Goal: Information Seeking & Learning: Learn about a topic

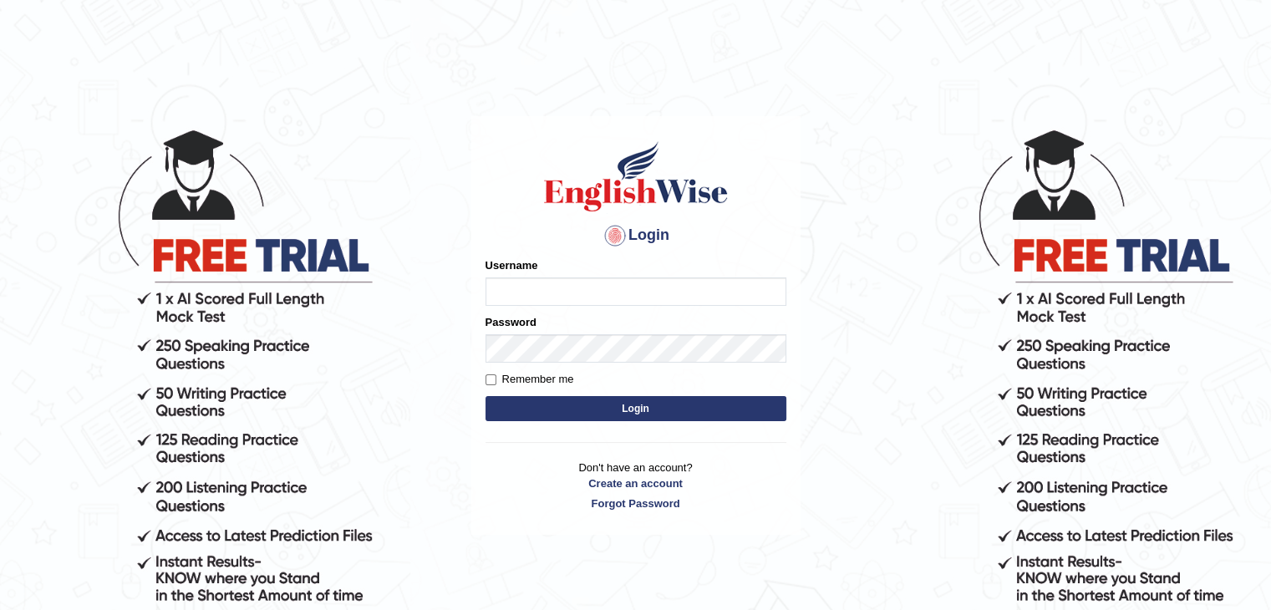
type input "yalineem"
drag, startPoint x: 0, startPoint y: 0, endPoint x: 592, endPoint y: 400, distance: 714.5
click at [592, 400] on button "Login" at bounding box center [636, 408] width 301 height 25
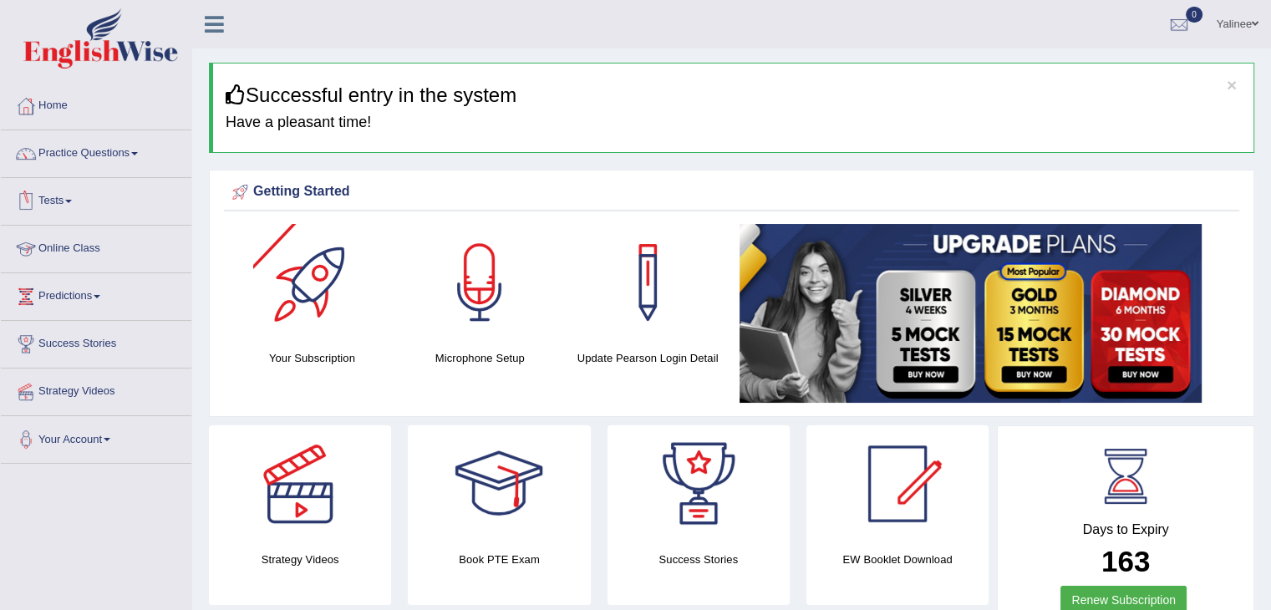
click at [54, 242] on link "Online Class" at bounding box center [96, 247] width 191 height 42
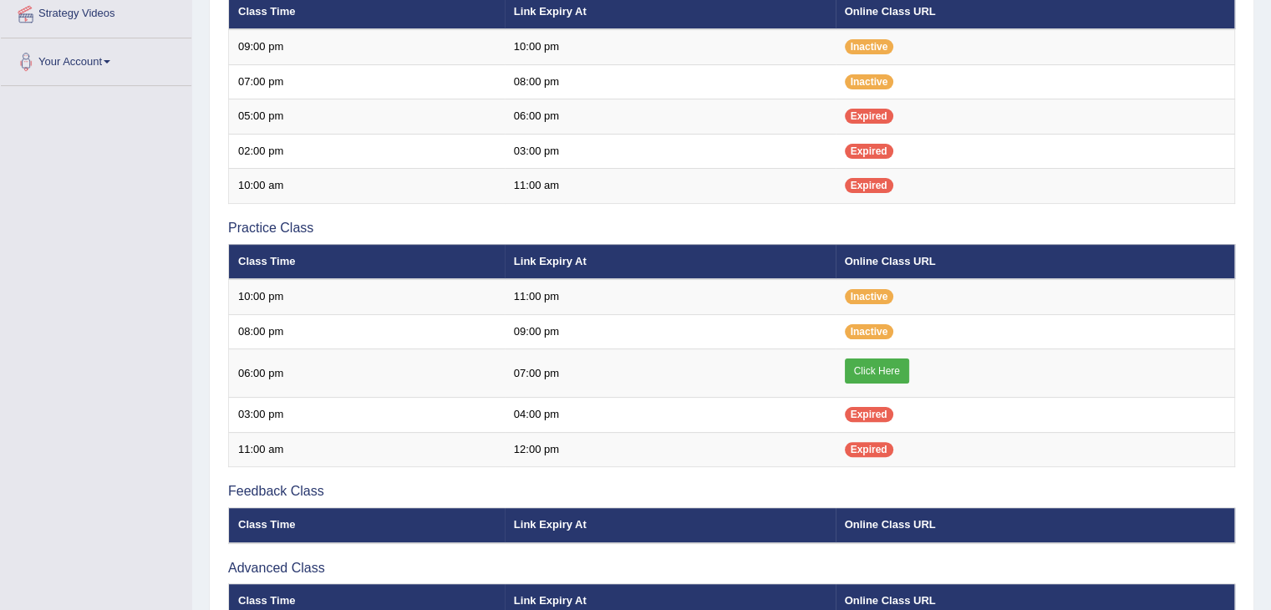
scroll to position [384, 0]
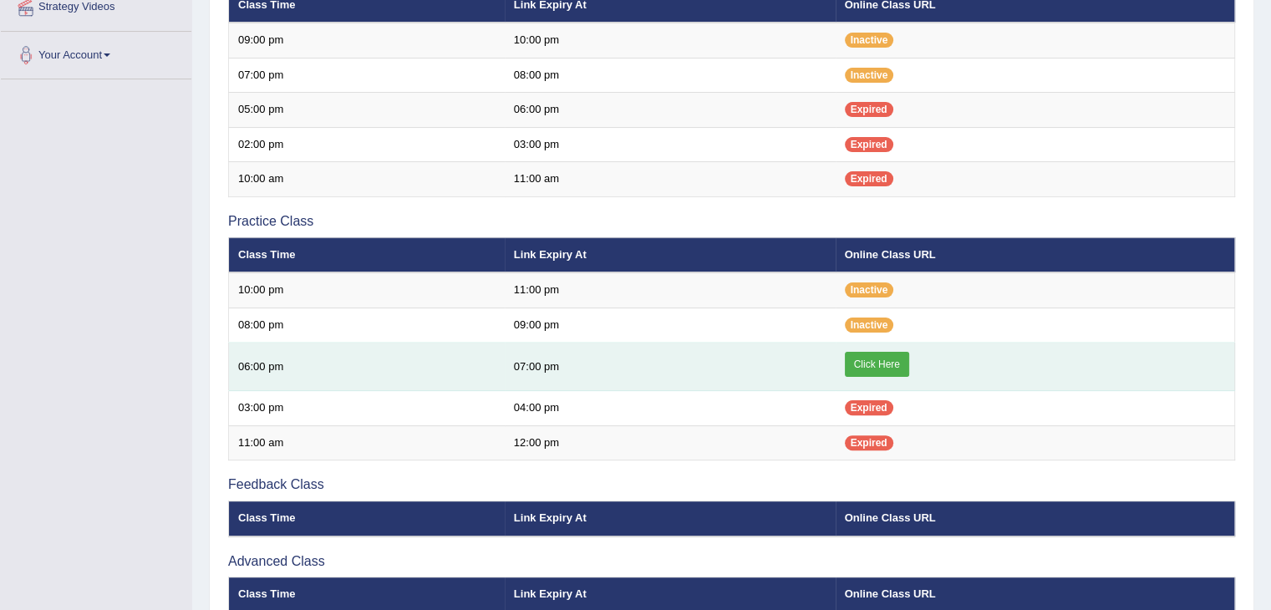
click at [863, 355] on link "Click Here" at bounding box center [877, 364] width 64 height 25
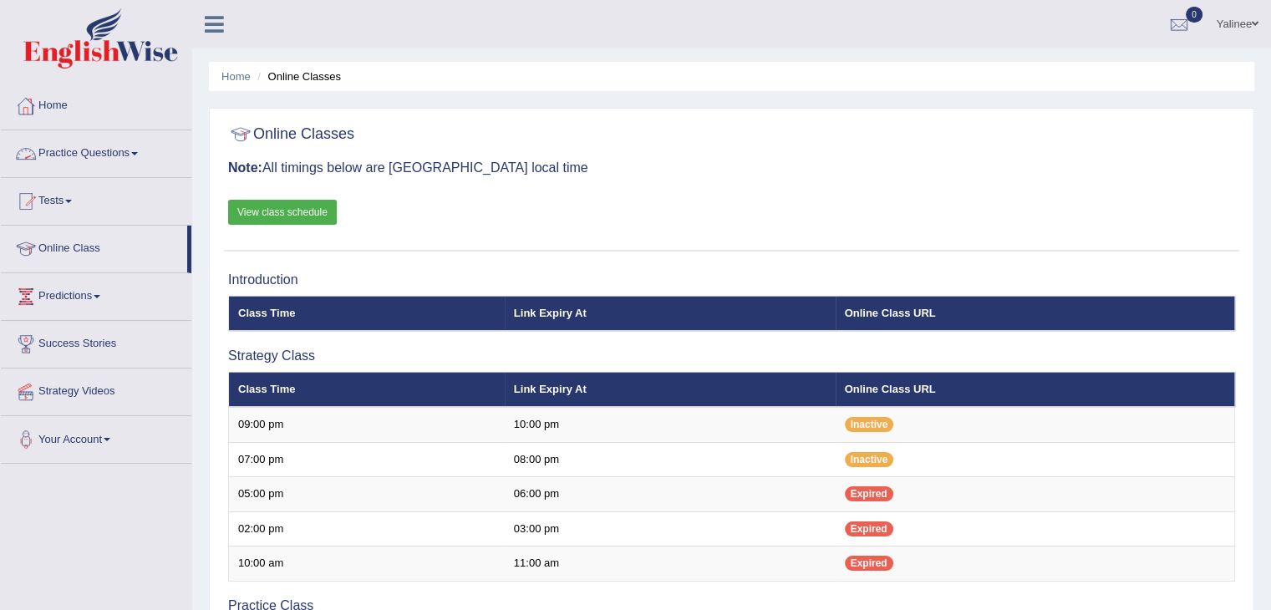
click at [130, 155] on link "Practice Questions" at bounding box center [96, 151] width 191 height 42
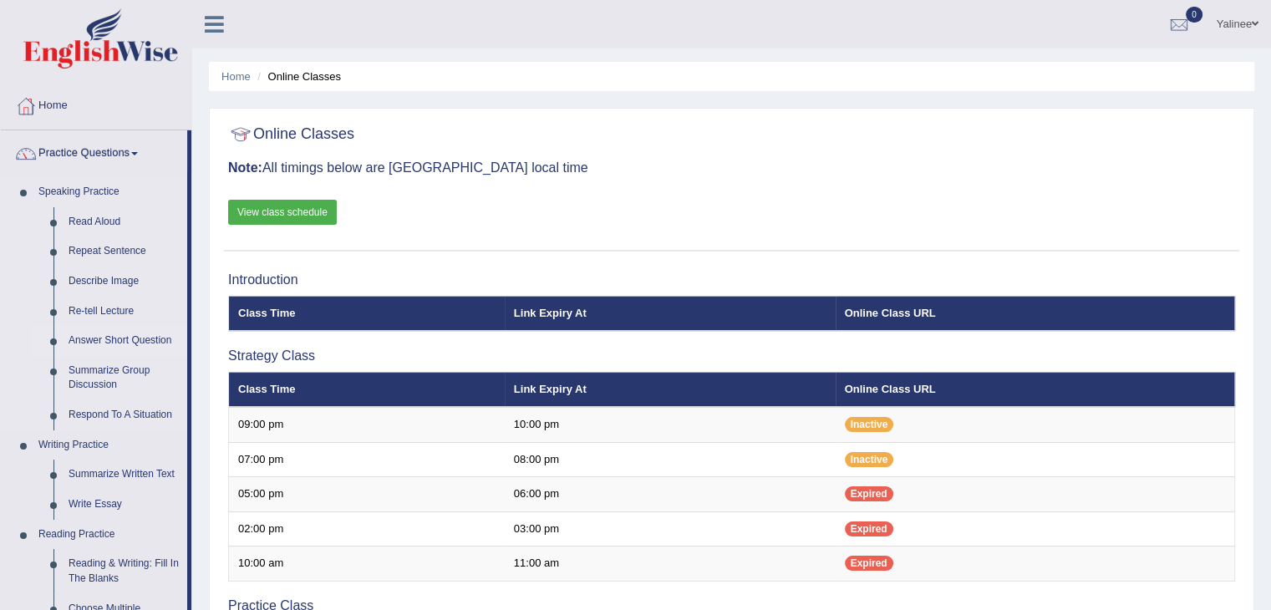
drag, startPoint x: 193, startPoint y: 267, endPoint x: 182, endPoint y: 333, distance: 66.1
click at [182, 333] on div "Toggle navigation Home Practice Questions Speaking Practice Read Aloud Repeat S…" at bounding box center [635, 575] width 1271 height 1151
click at [177, 306] on link "Re-tell Lecture" at bounding box center [124, 312] width 126 height 30
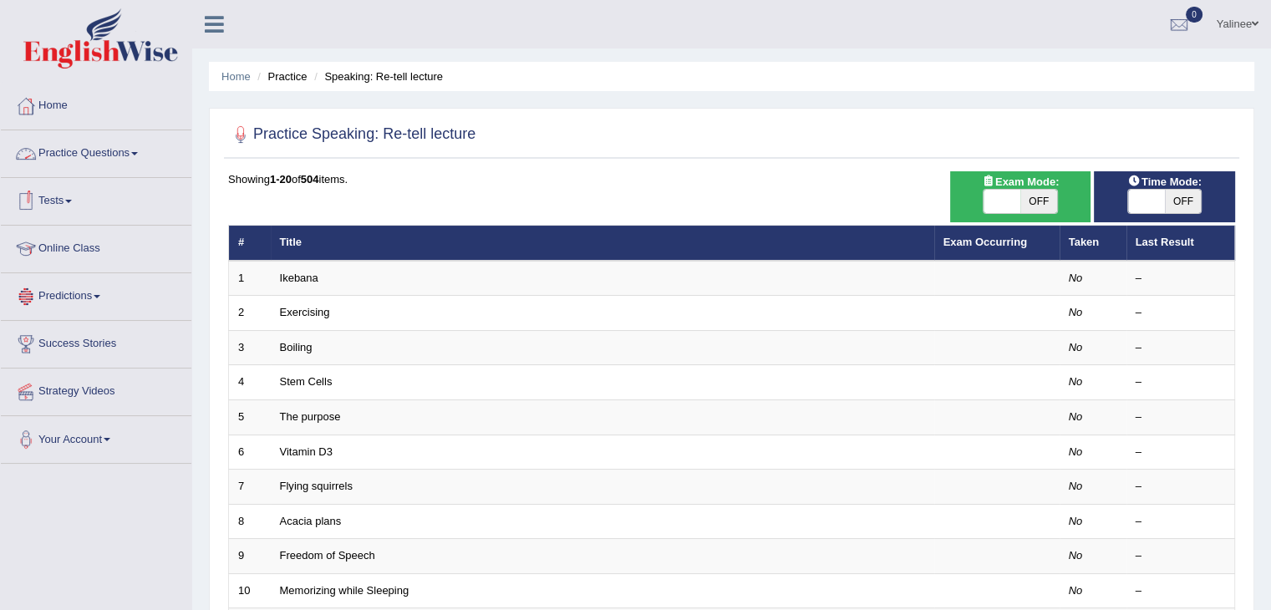
click at [133, 155] on link "Practice Questions" at bounding box center [96, 151] width 191 height 42
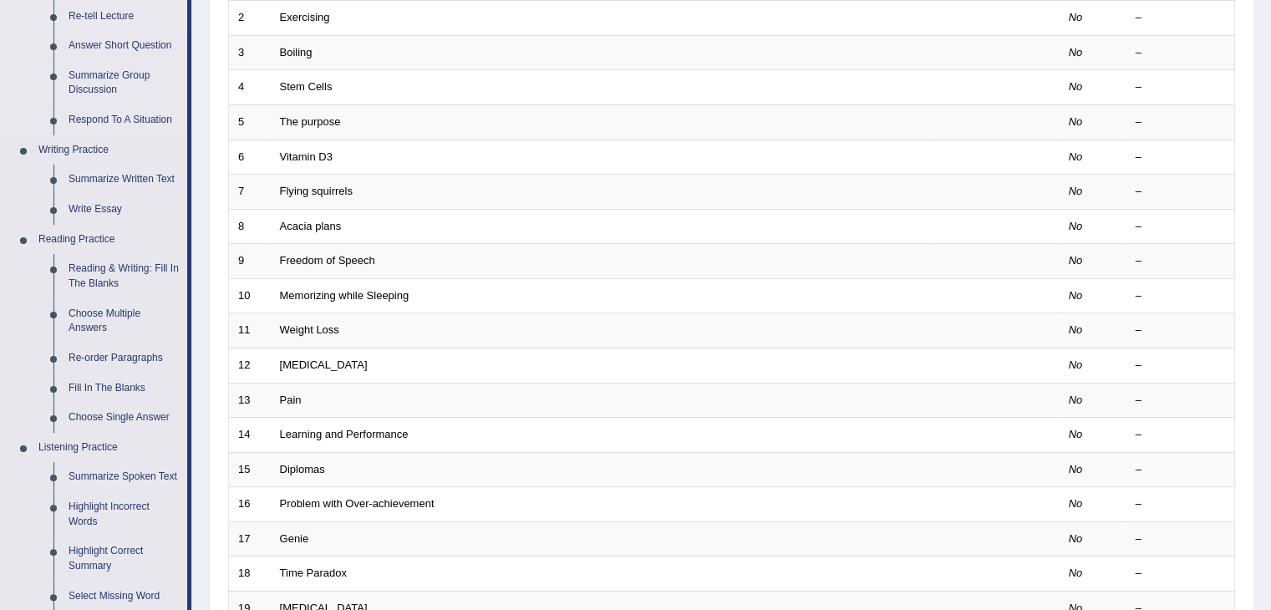
scroll to position [297, 0]
click at [101, 476] on link "Summarize Spoken Text" at bounding box center [124, 476] width 126 height 30
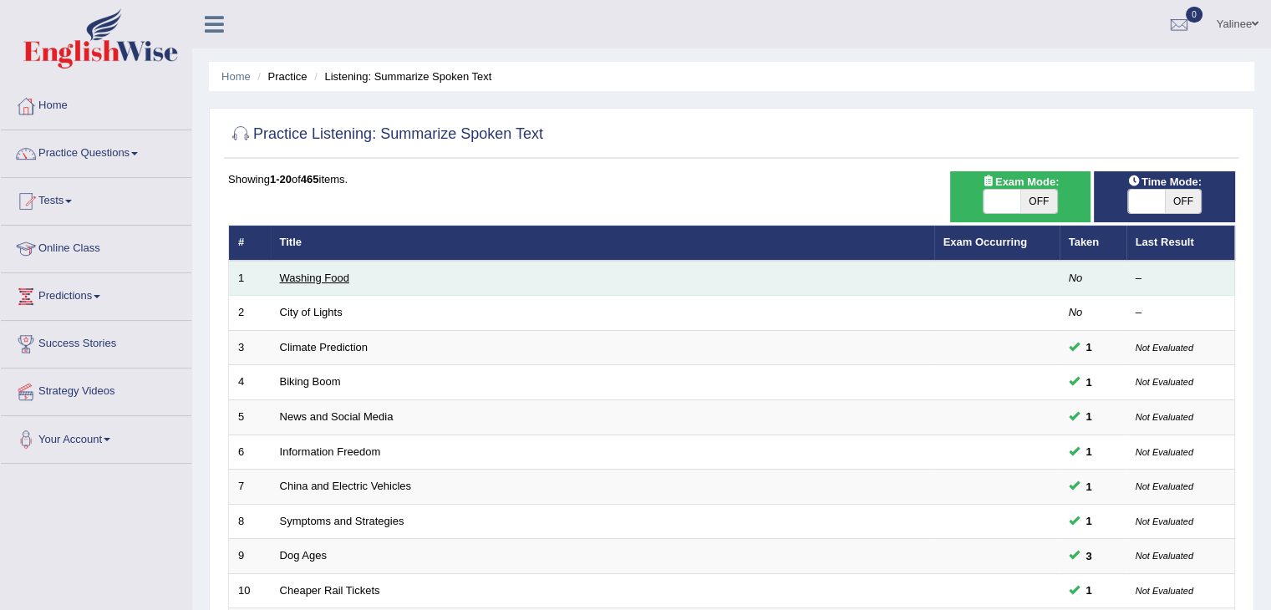
click at [313, 280] on link "Washing Food" at bounding box center [314, 278] width 69 height 13
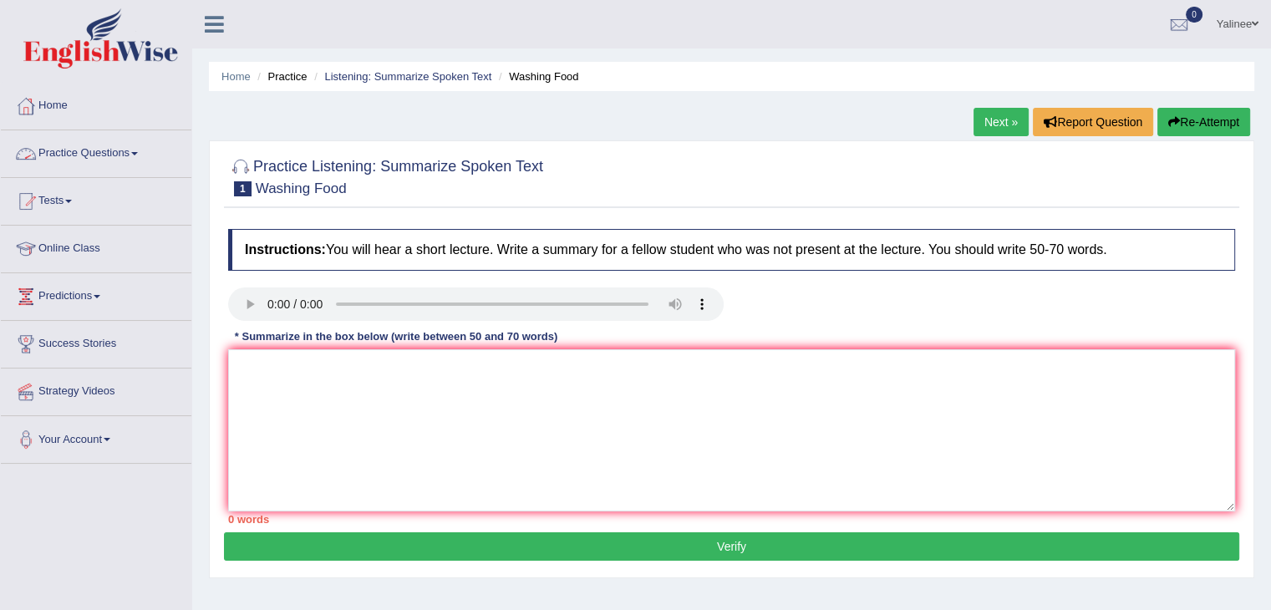
click at [130, 141] on link "Practice Questions" at bounding box center [96, 151] width 191 height 42
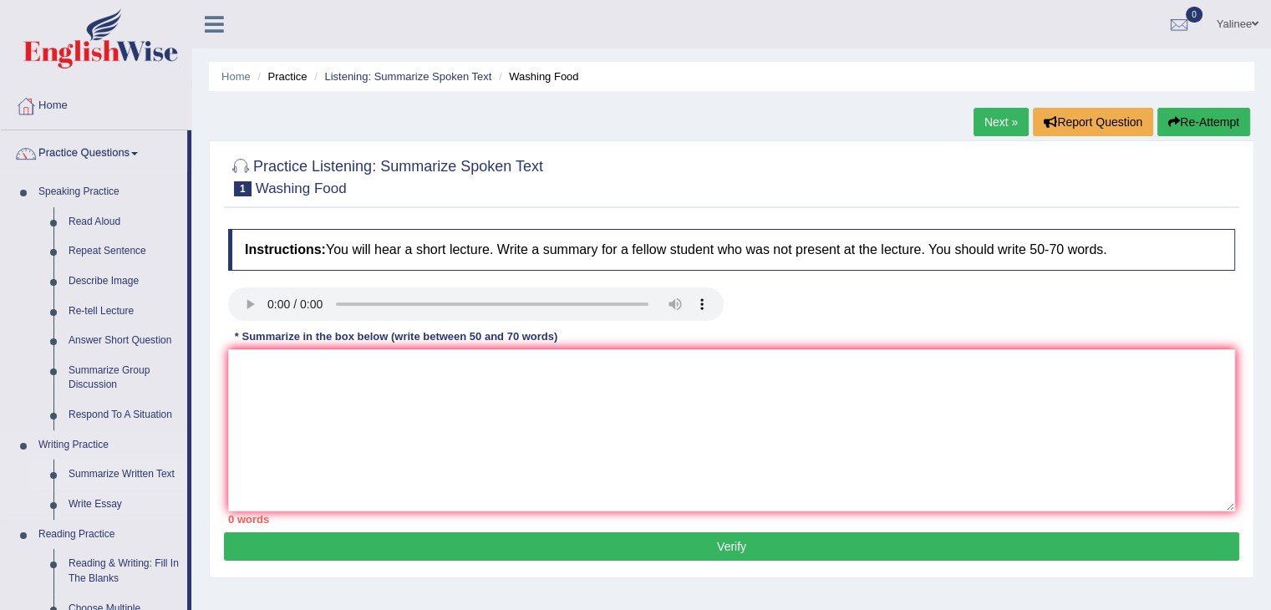
click at [104, 468] on link "Summarize Written Text" at bounding box center [124, 475] width 126 height 30
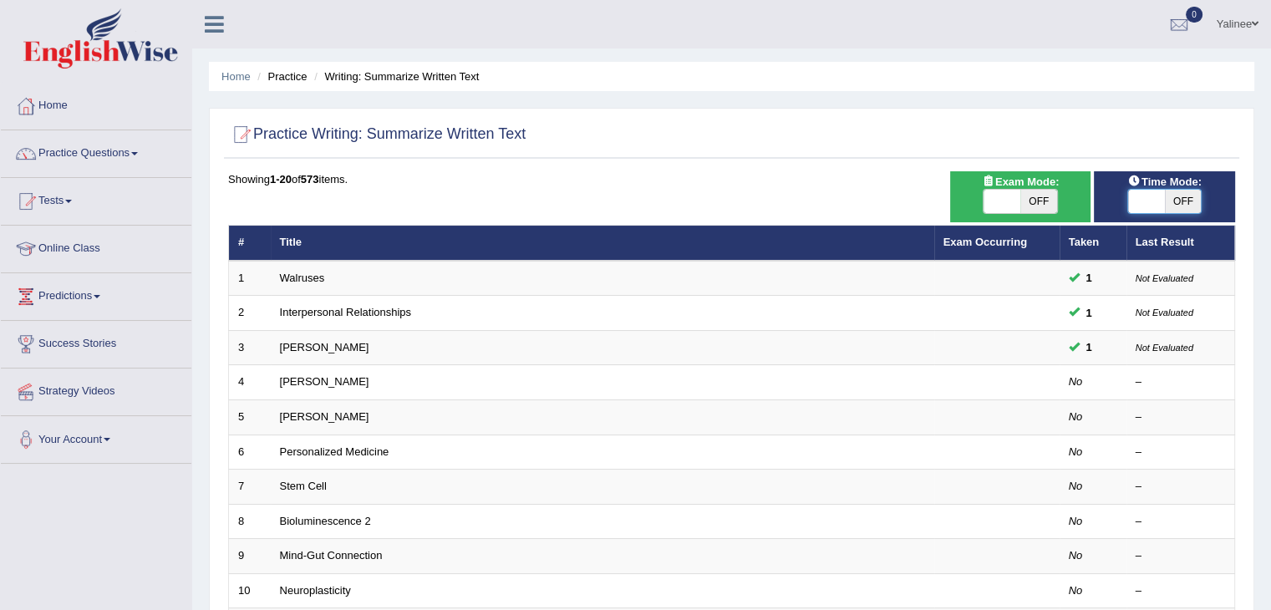
click at [1140, 205] on span at bounding box center [1146, 201] width 37 height 23
checkbox input "true"
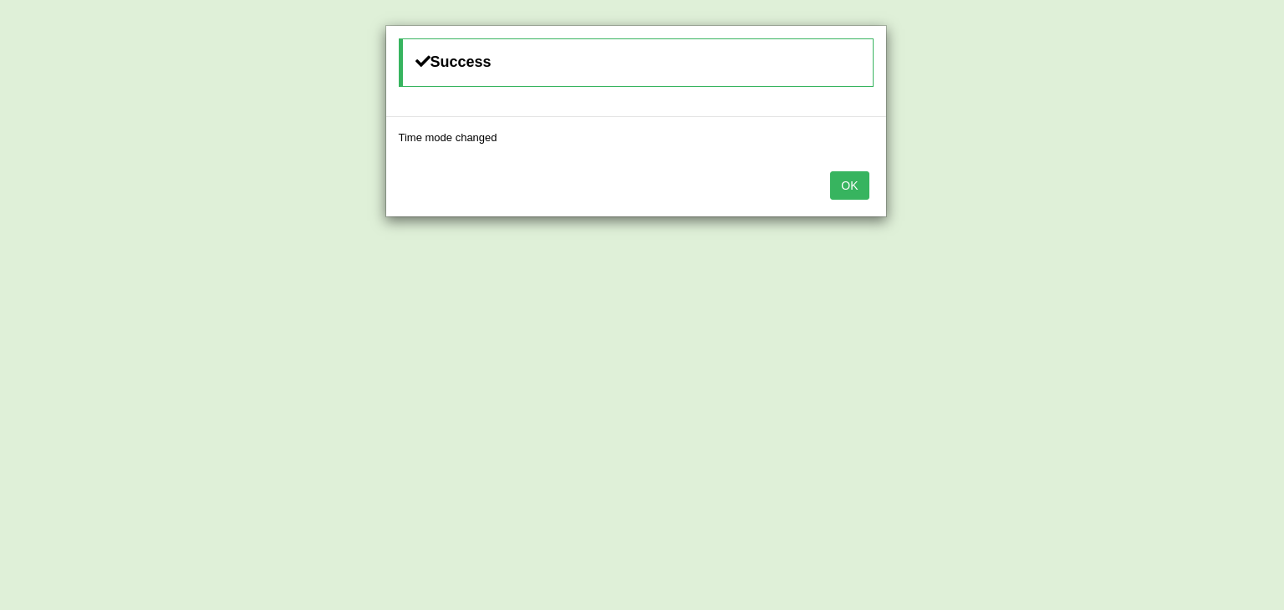
click at [849, 175] on button "OK" at bounding box center [849, 185] width 38 height 28
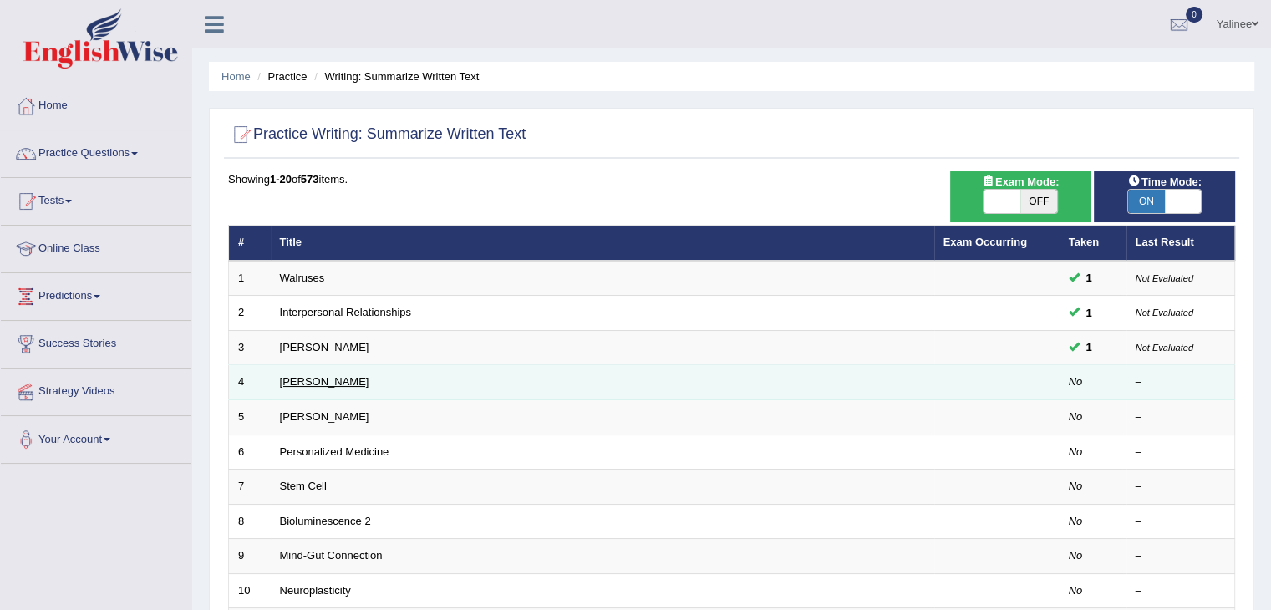
click at [313, 382] on link "[PERSON_NAME]" at bounding box center [324, 381] width 89 height 13
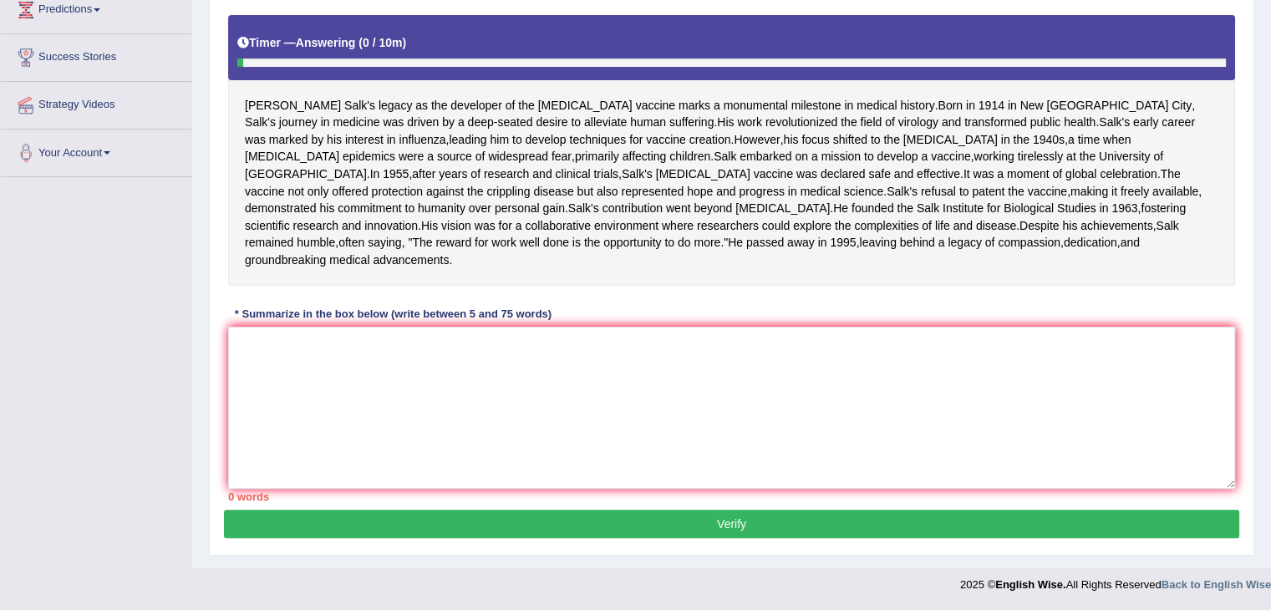
scroll to position [304, 0]
click at [401, 476] on textarea at bounding box center [731, 408] width 1007 height 162
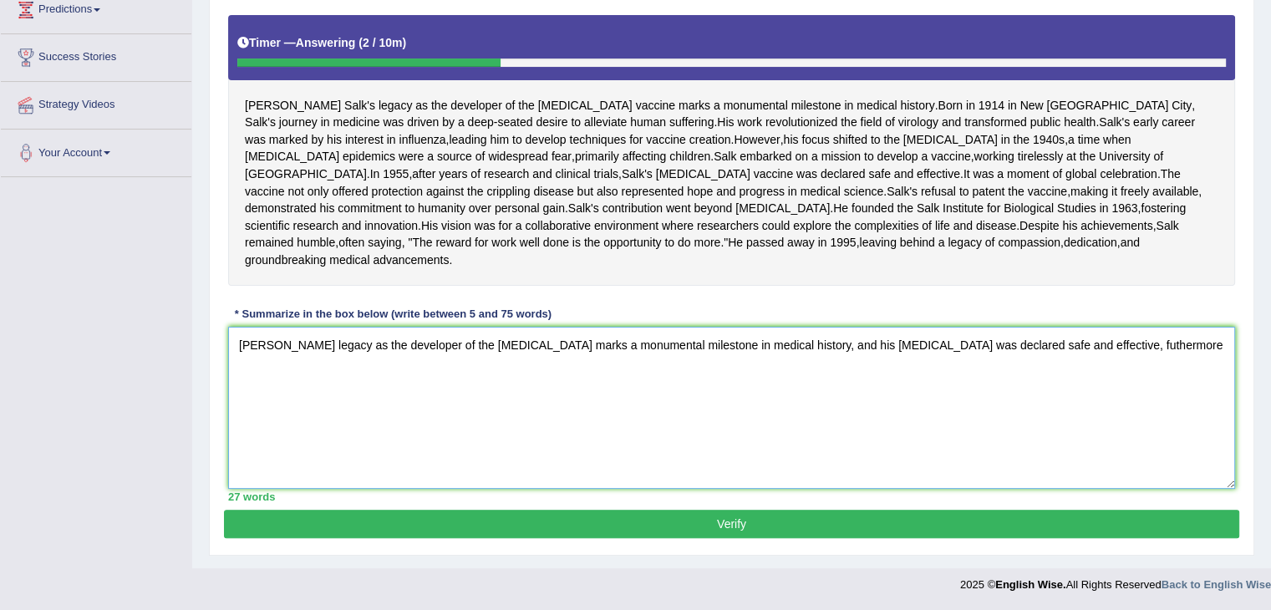
click at [1141, 412] on textarea "[PERSON_NAME] legacy as the developer of the [MEDICAL_DATA] marks a monumental …" at bounding box center [731, 408] width 1007 height 162
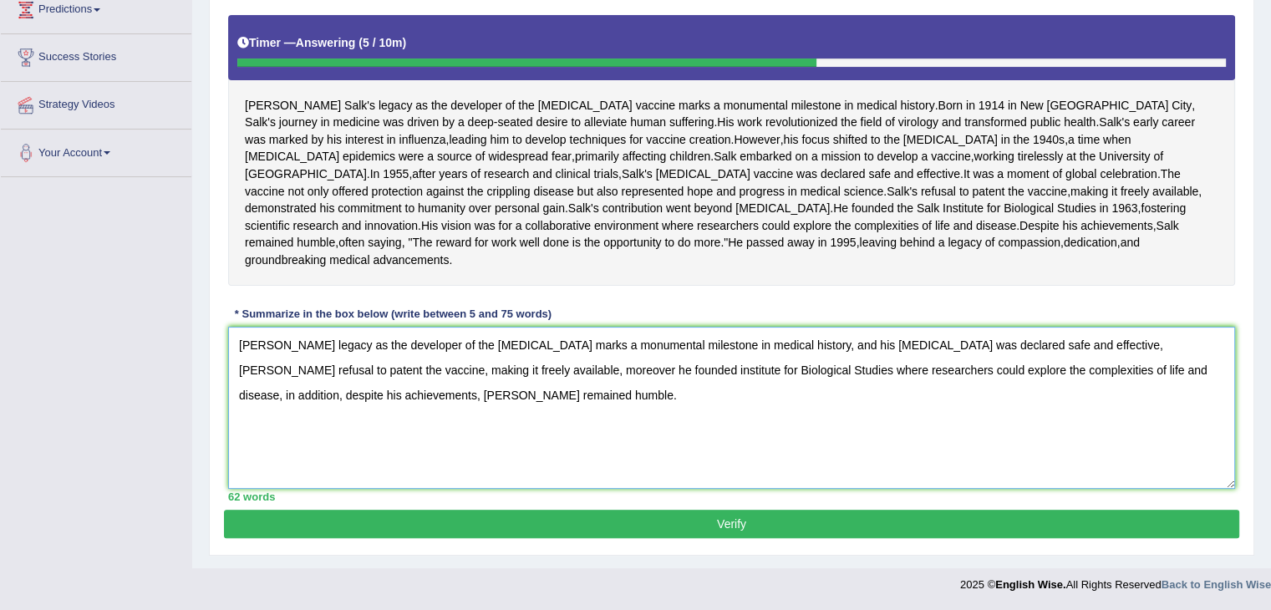
scroll to position [371, 0]
type textarea "[PERSON_NAME] legacy as the developer of the [MEDICAL_DATA] marks a monumental …"
click at [729, 524] on button "Verify" at bounding box center [732, 524] width 1016 height 28
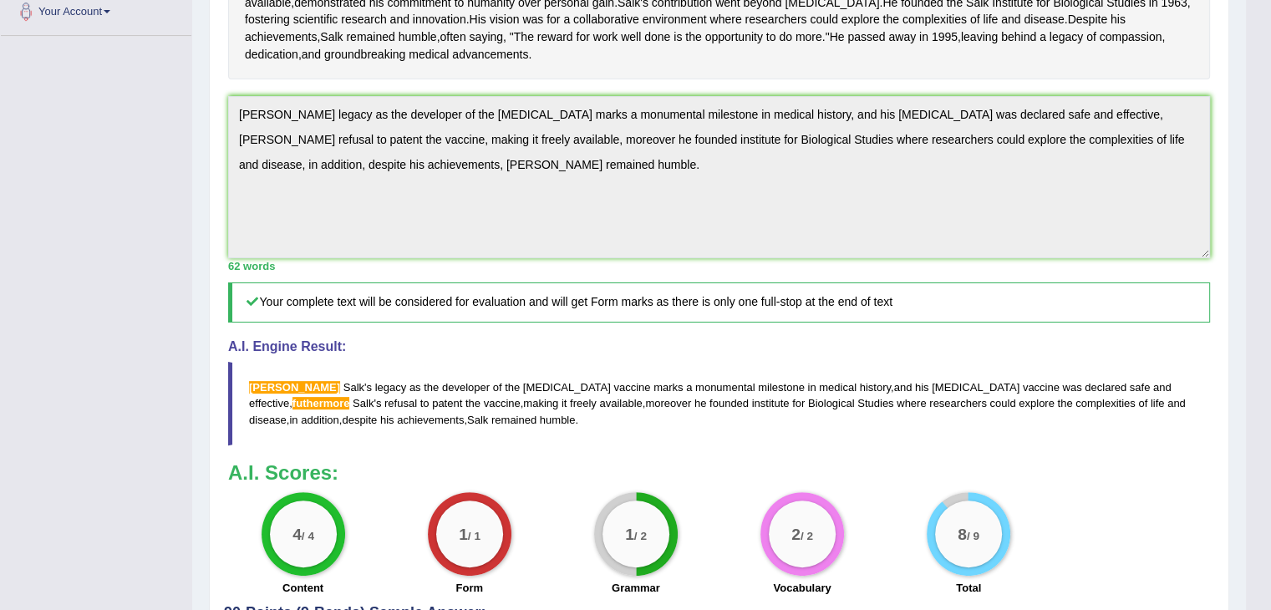
scroll to position [421, 0]
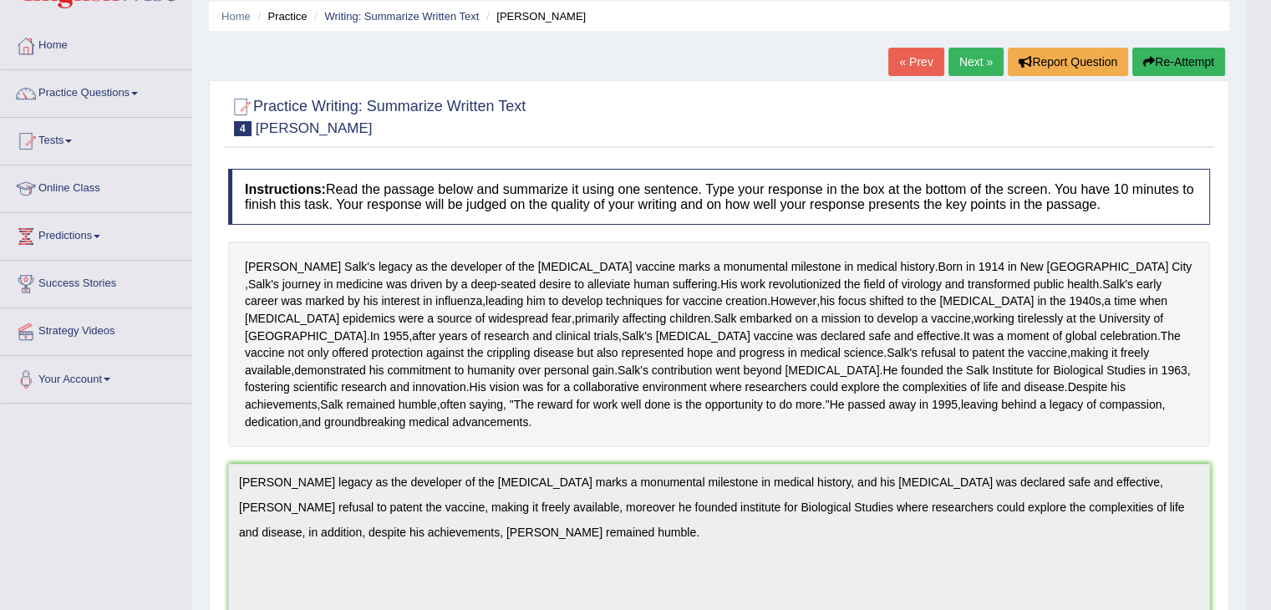
scroll to position [45, 0]
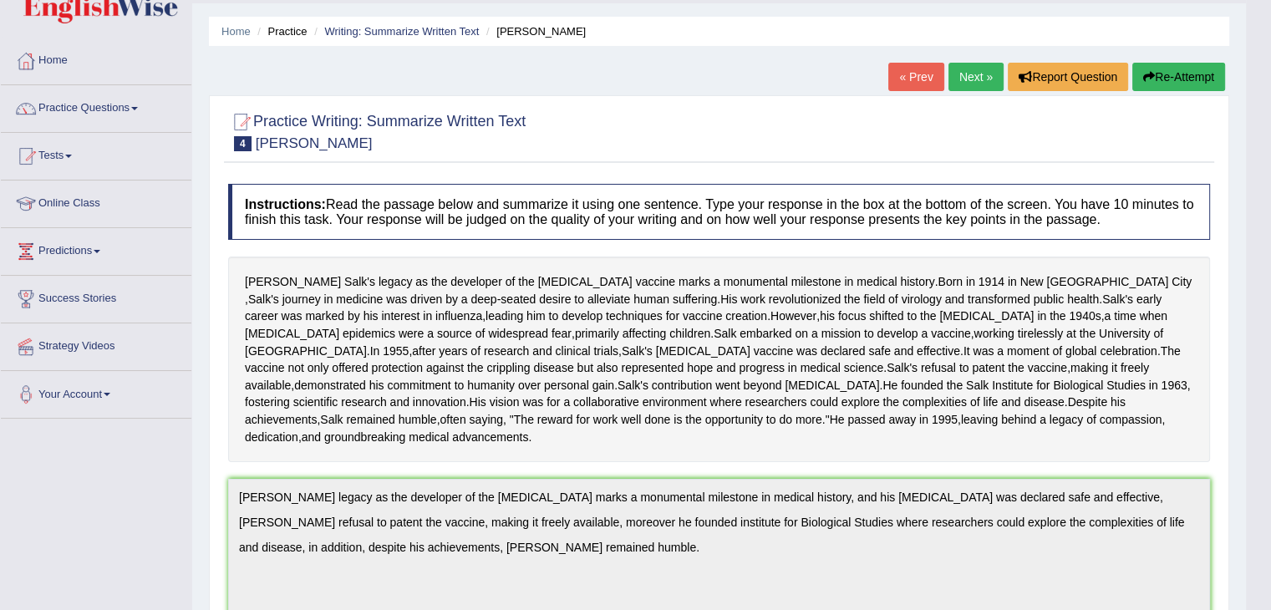
click at [975, 74] on link "Next »" at bounding box center [976, 77] width 55 height 28
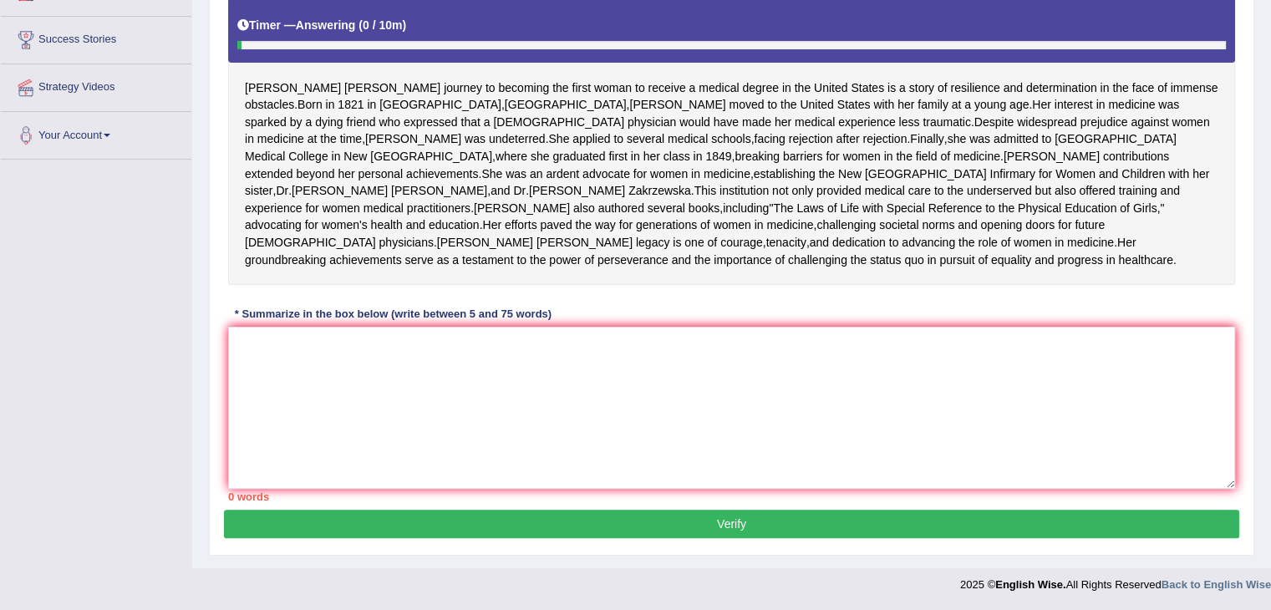
scroll to position [347, 0]
click at [552, 420] on textarea at bounding box center [731, 408] width 1007 height 162
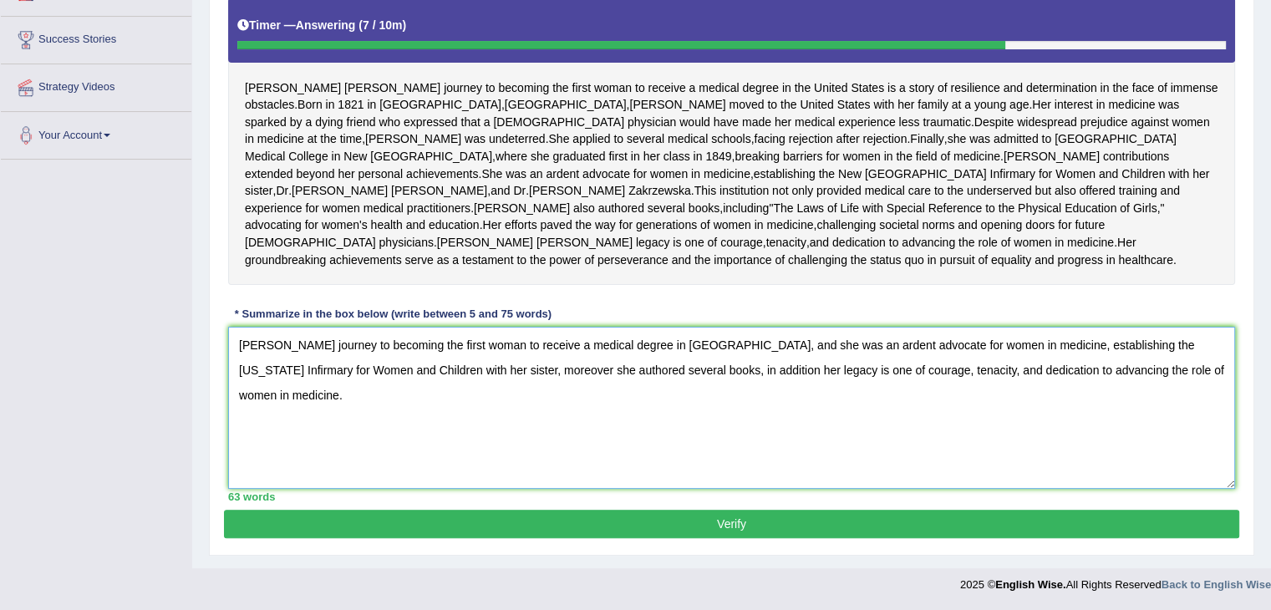
type textarea "Elizabeth Blackwell's journey to becoming the first woman to receive a medical …"
click at [715, 538] on button "Verify" at bounding box center [732, 524] width 1016 height 28
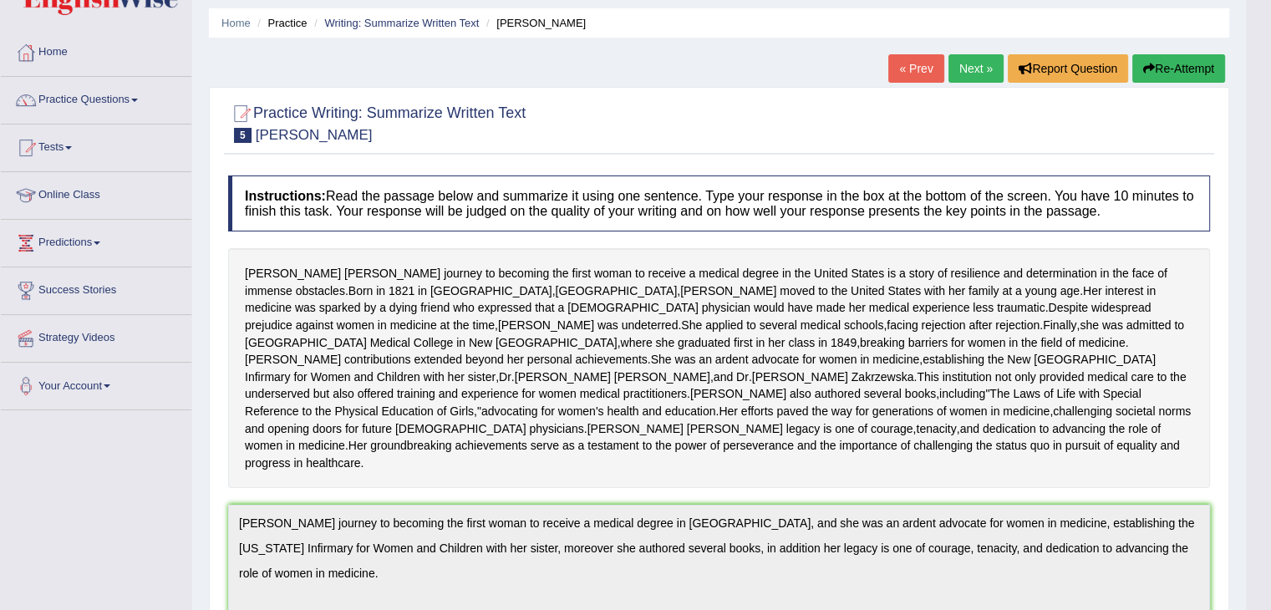
scroll to position [0, 0]
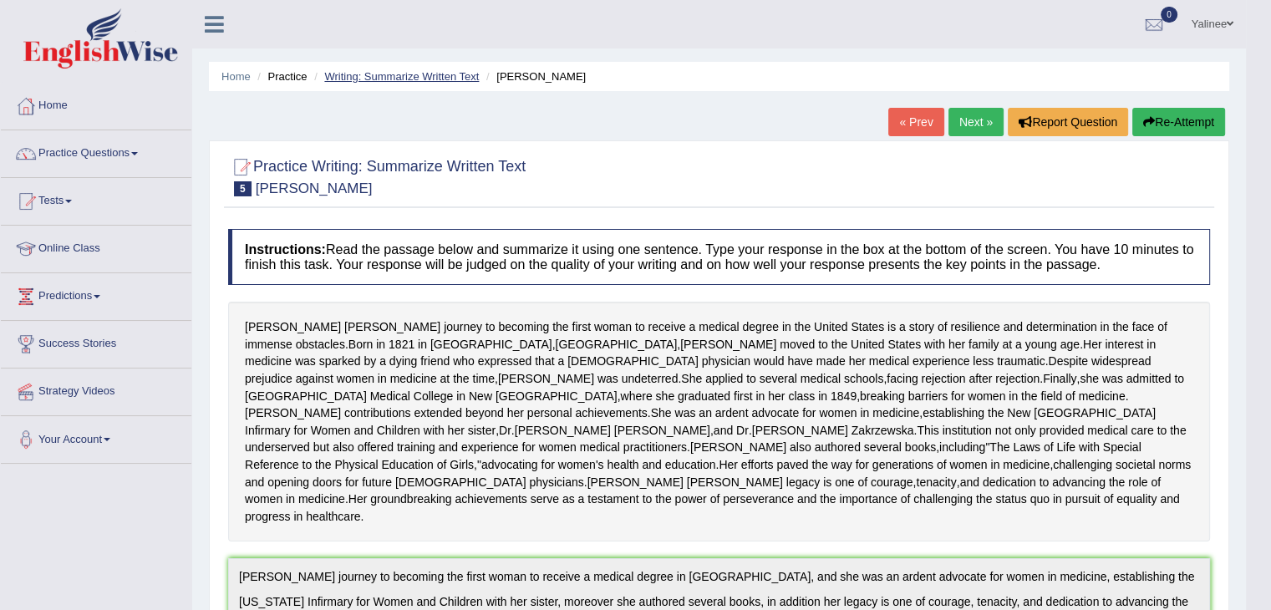
click at [409, 74] on link "Writing: Summarize Written Text" at bounding box center [401, 76] width 155 height 13
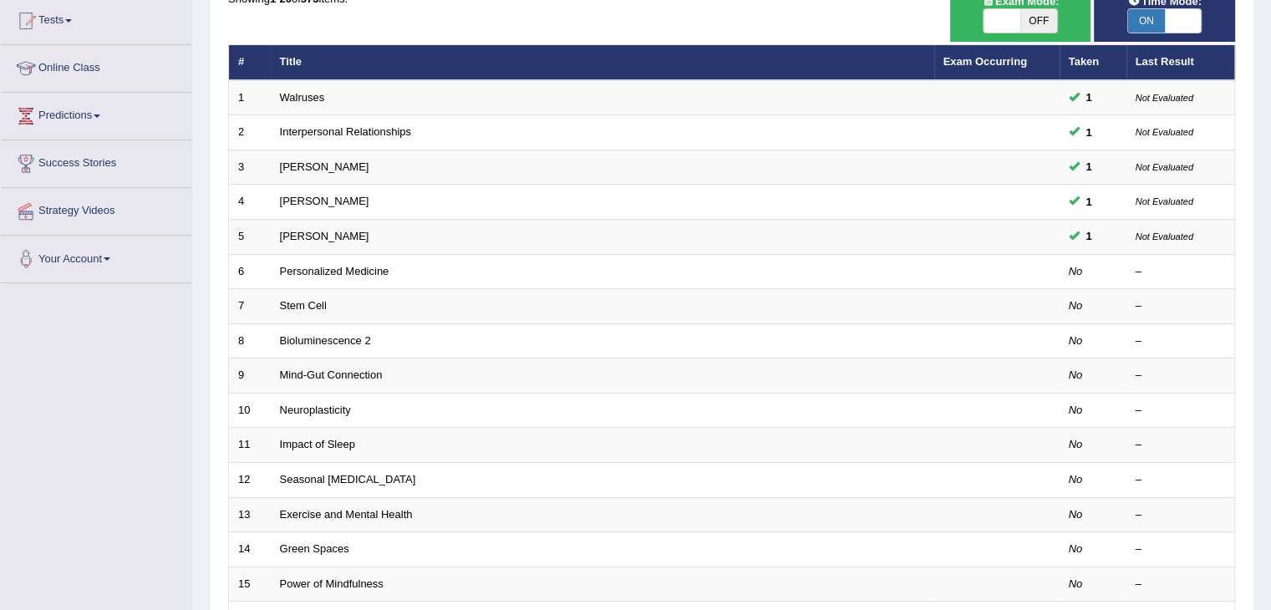
scroll to position [181, 0]
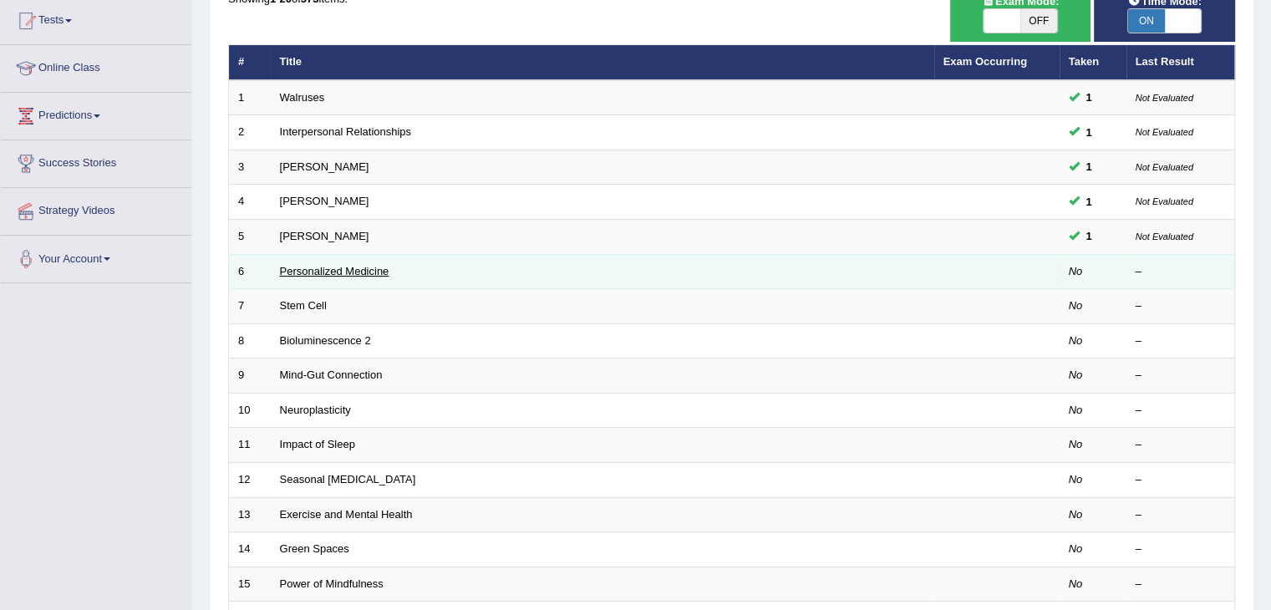
click at [308, 268] on link "Personalized Medicine" at bounding box center [334, 271] width 109 height 13
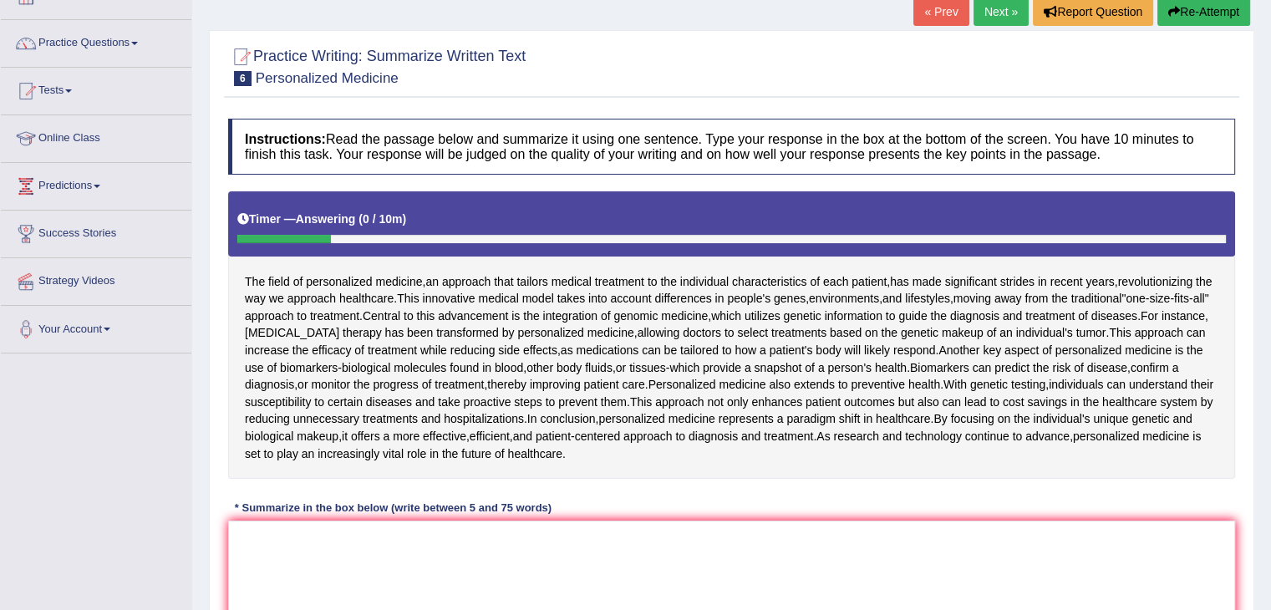
scroll to position [32, 0]
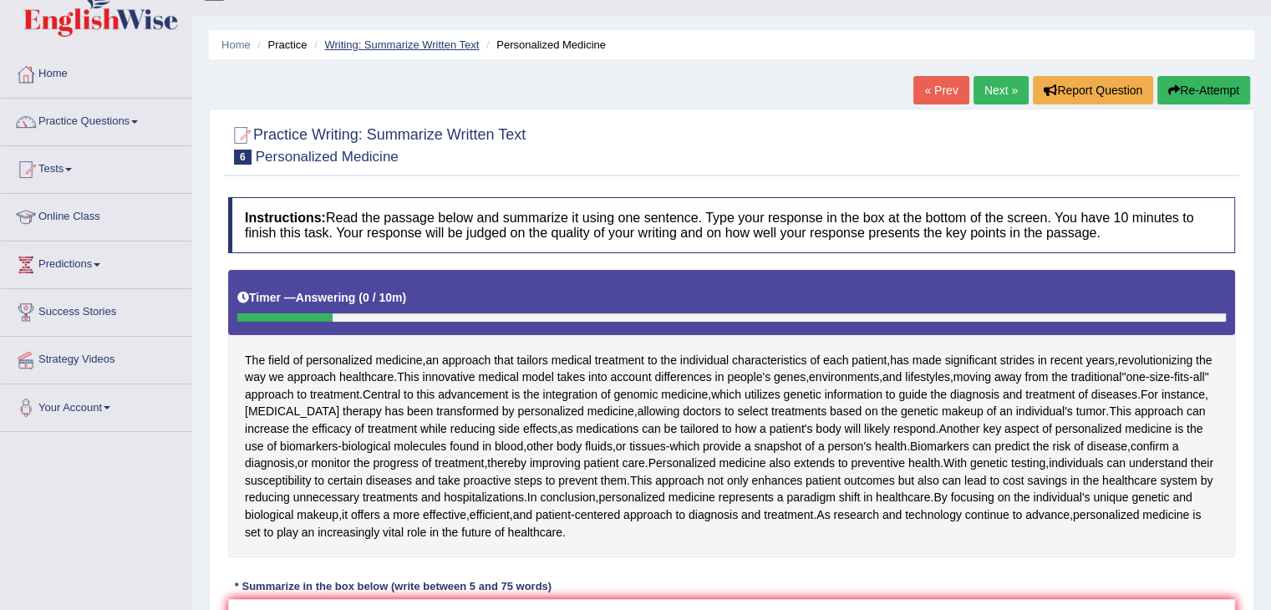
click at [390, 47] on link "Writing: Summarize Written Text" at bounding box center [401, 44] width 155 height 13
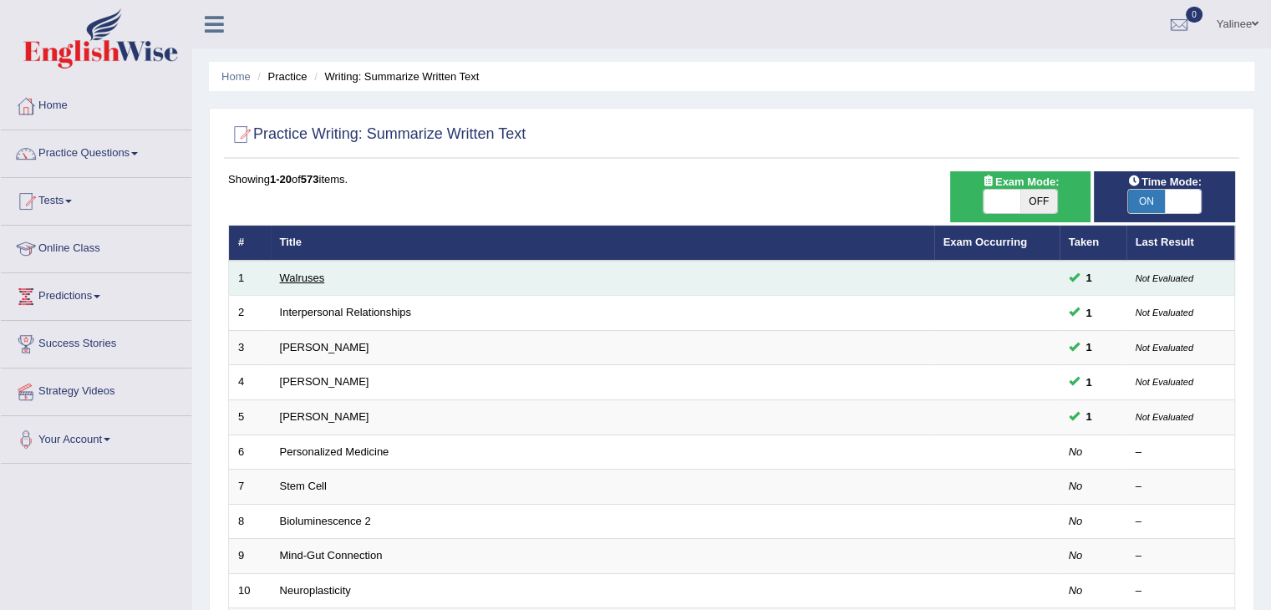
click at [295, 276] on link "Walruses" at bounding box center [302, 278] width 45 height 13
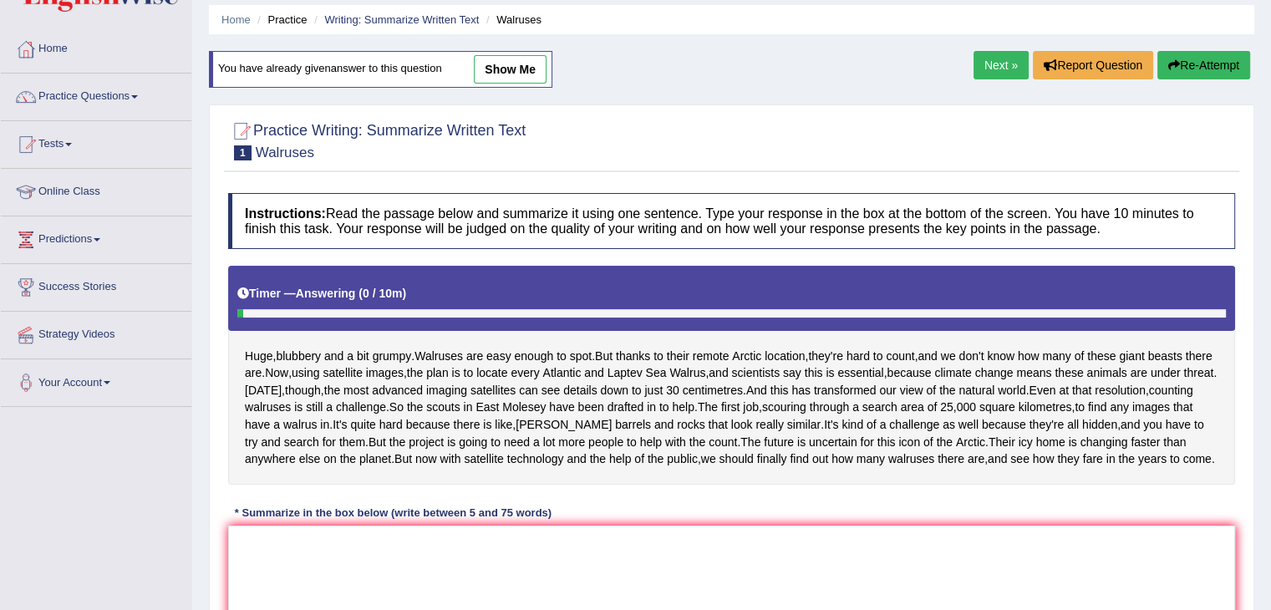
scroll to position [48, 0]
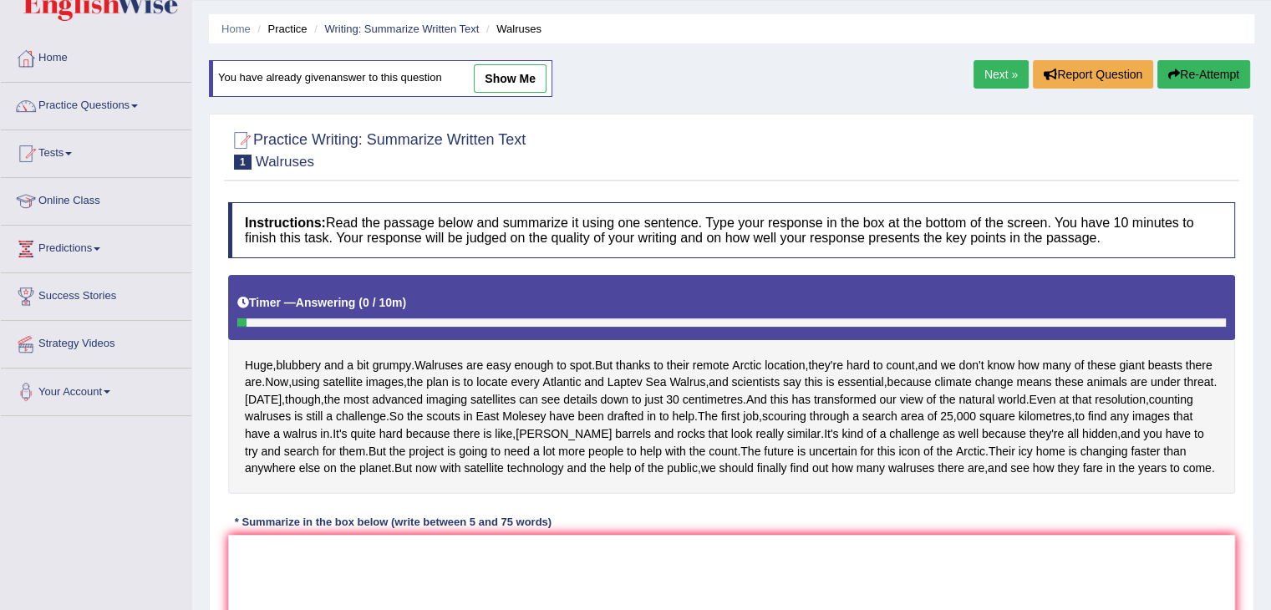
click at [512, 76] on link "show me" at bounding box center [510, 78] width 73 height 28
type textarea "Walruses are easy enough to spot, and they are hard to count, furthermore, the …"
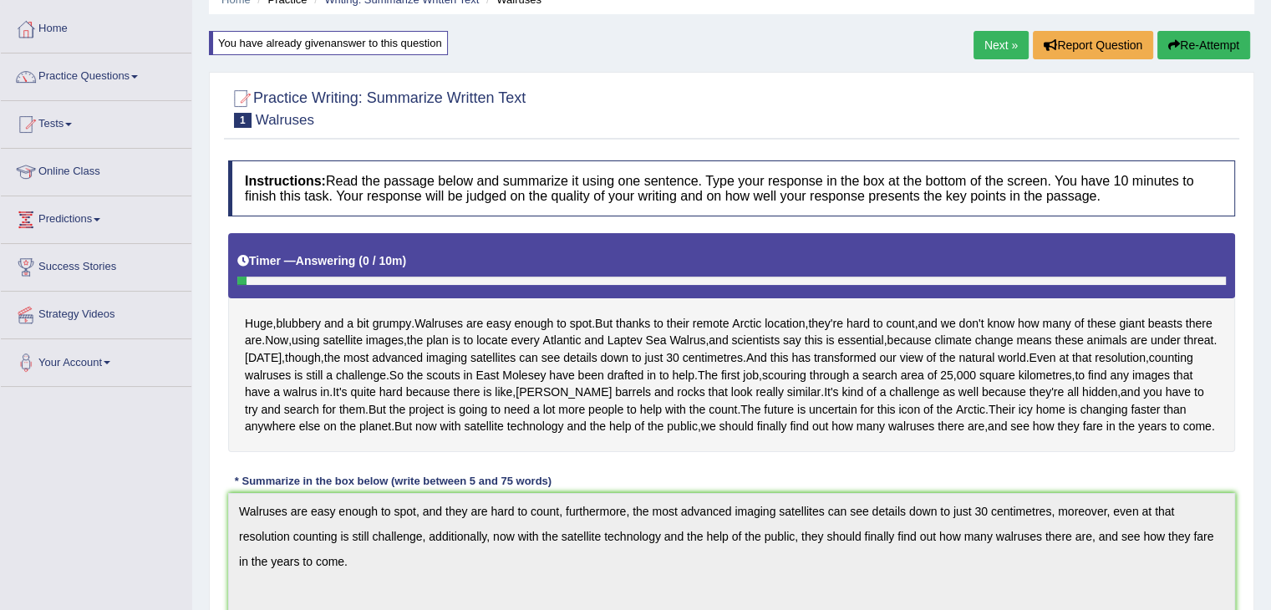
scroll to position [17, 0]
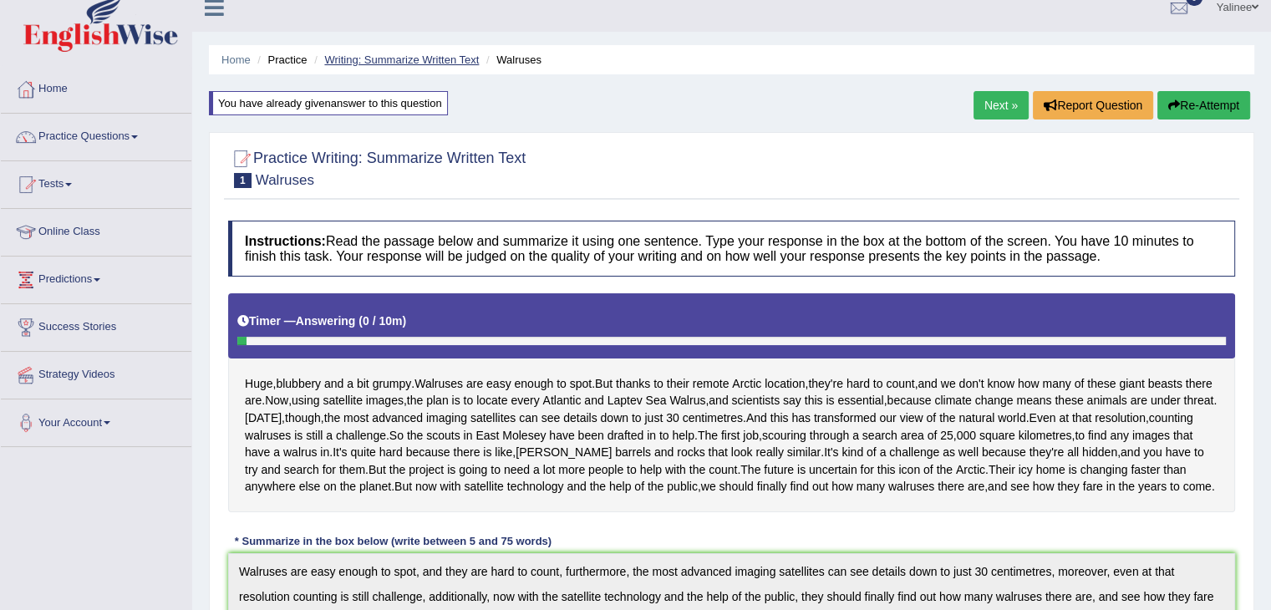
click at [411, 53] on link "Writing: Summarize Written Text" at bounding box center [401, 59] width 155 height 13
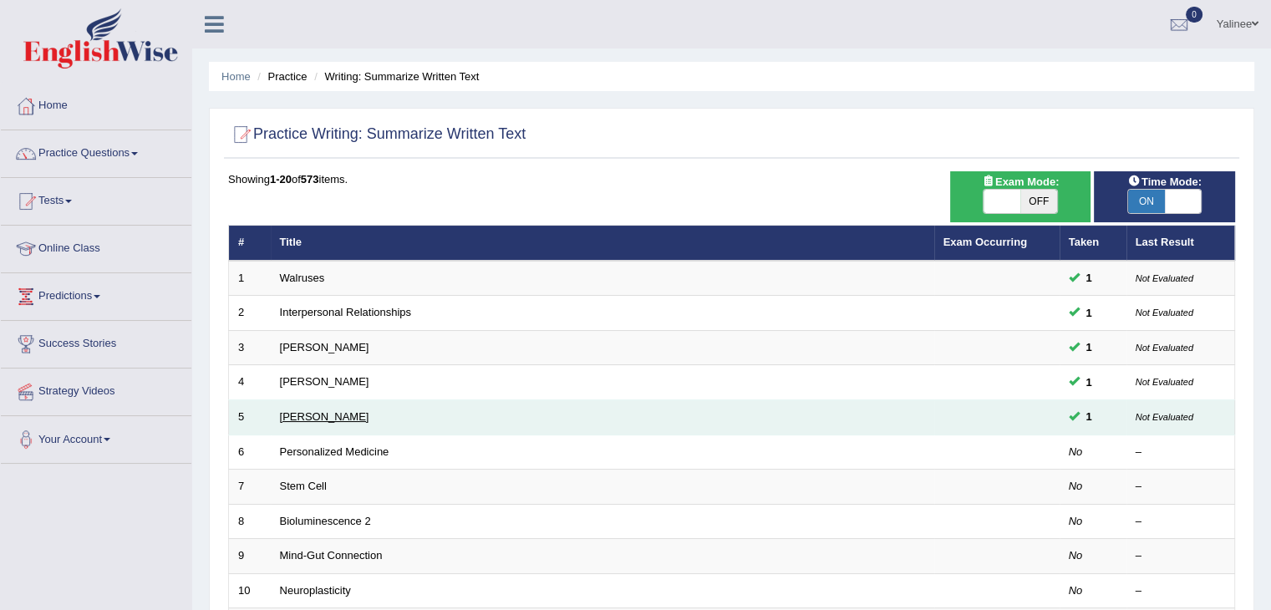
click at [318, 419] on link "Elizabeth Blackwell" at bounding box center [324, 416] width 89 height 13
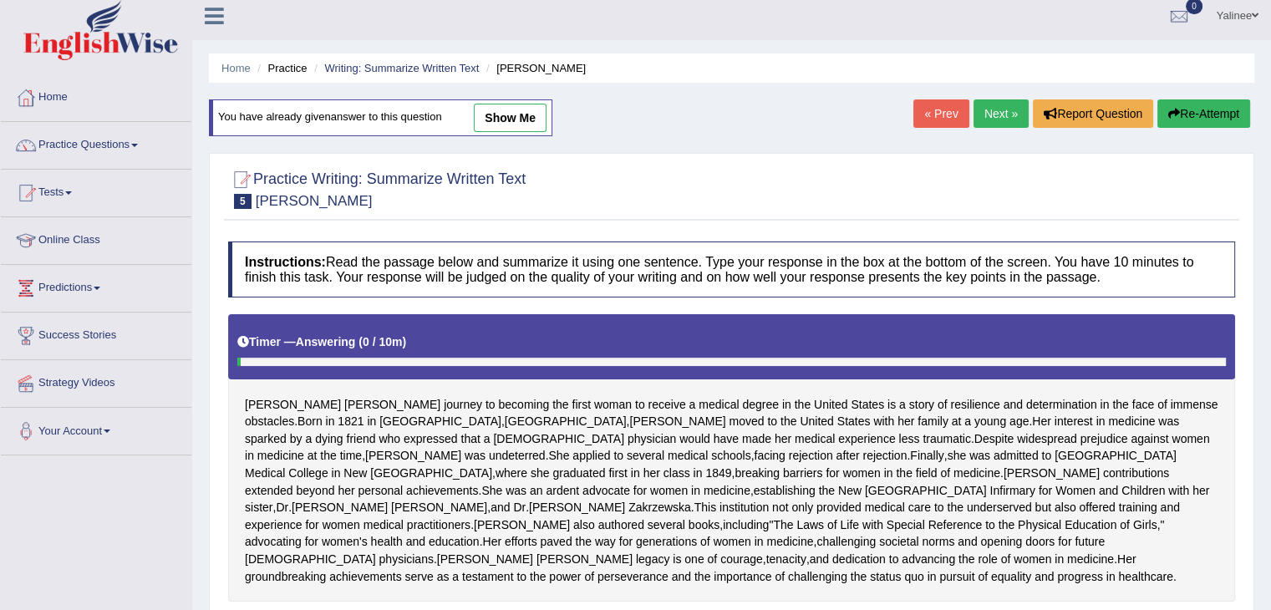
scroll to position [3, 0]
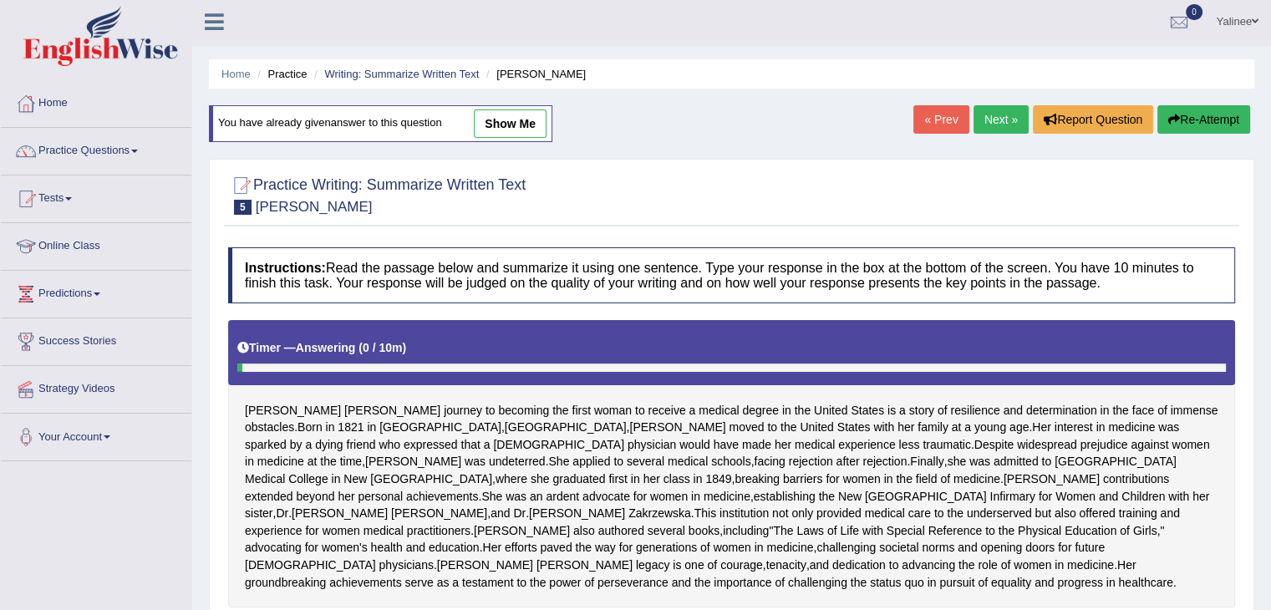
click at [504, 128] on link "show me" at bounding box center [510, 123] width 73 height 28
type textarea "Elizabeth Blackwell's journey to becoming the first woman to receive a medical …"
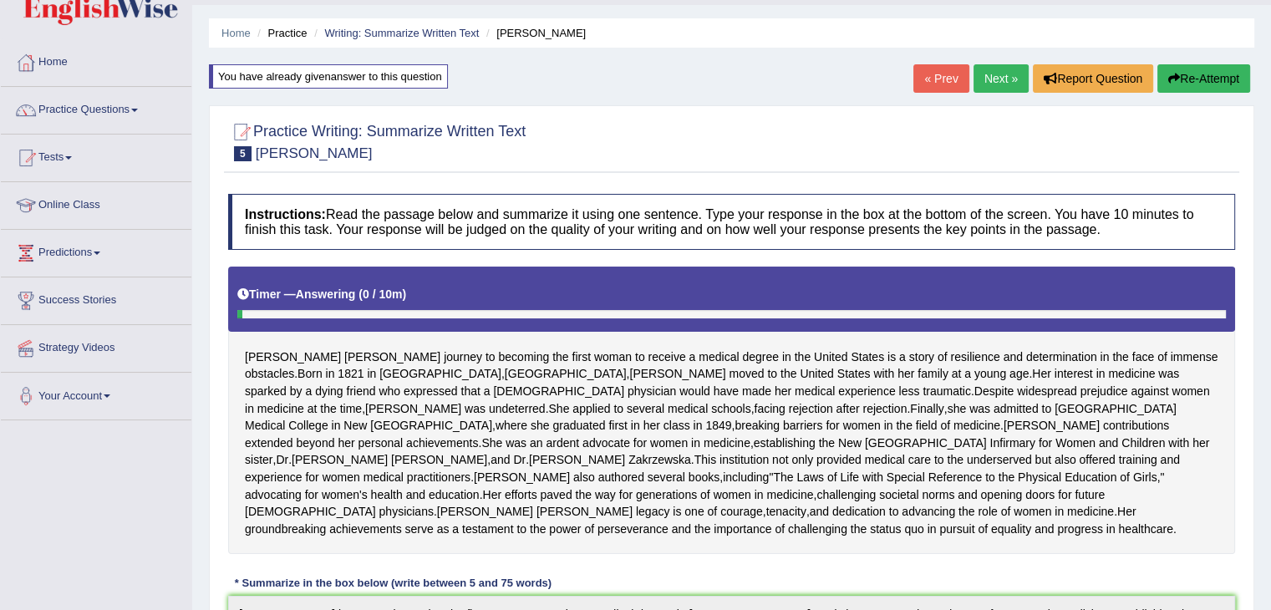
scroll to position [43, 0]
click at [395, 38] on link "Writing: Summarize Written Text" at bounding box center [401, 34] width 155 height 13
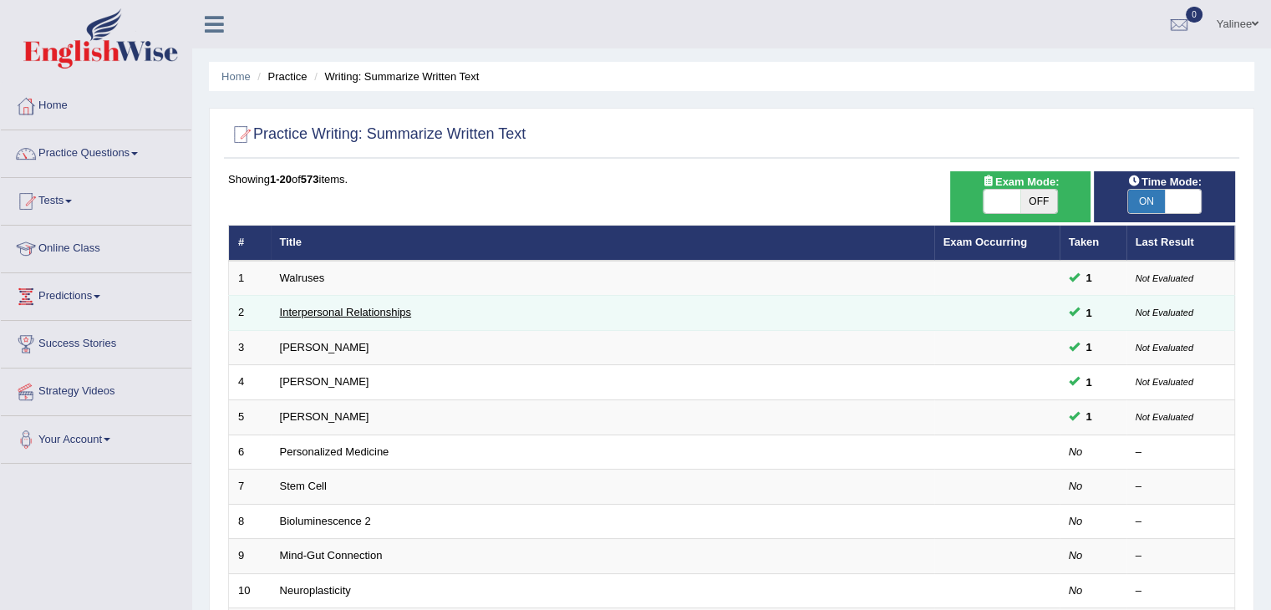
click at [340, 314] on link "Interpersonal Relationships" at bounding box center [346, 312] width 132 height 13
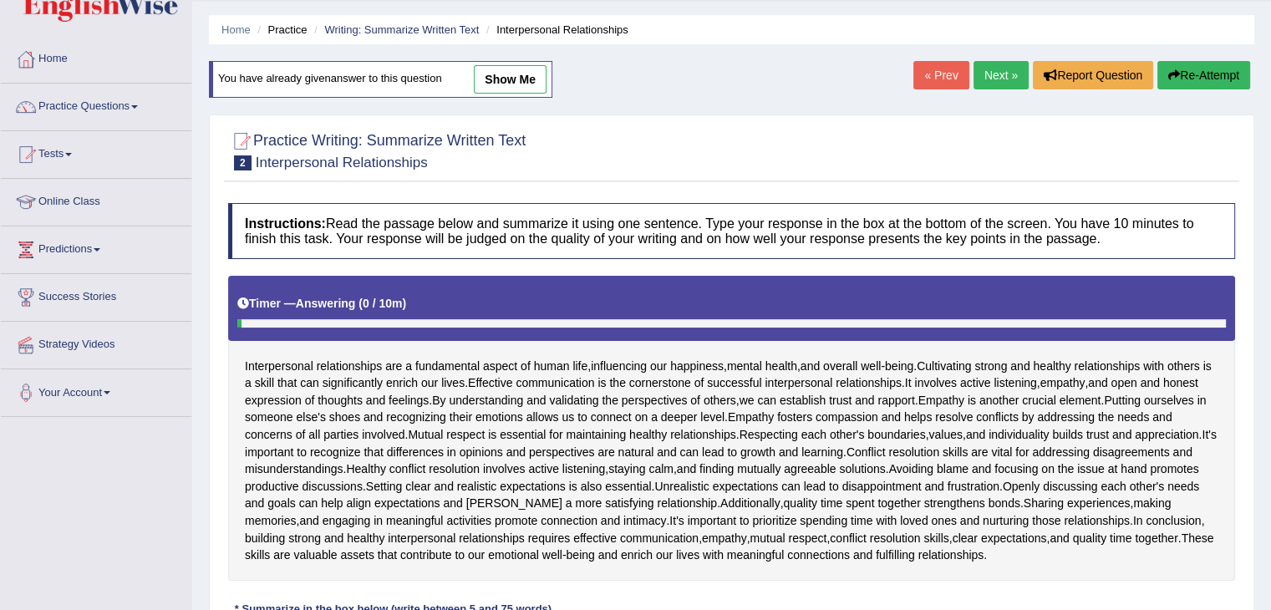
scroll to position [31, 0]
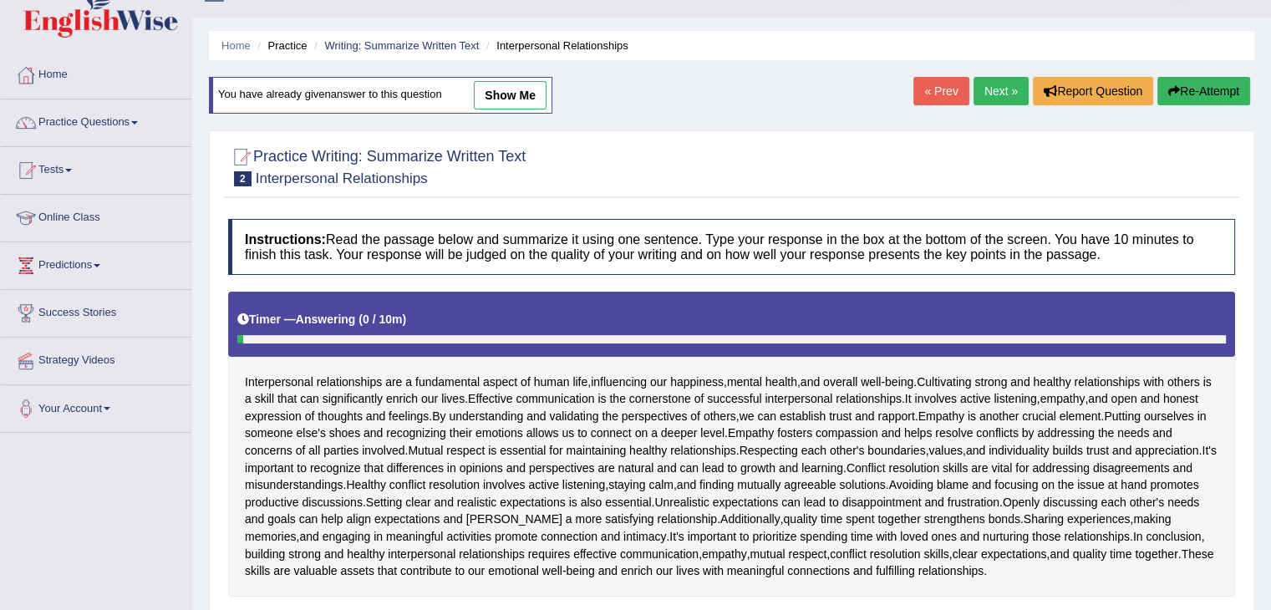
click at [504, 88] on link "show me" at bounding box center [510, 95] width 73 height 28
type textarea "Interpersonal relationships are a fundamental aspect of human life, influencing…"
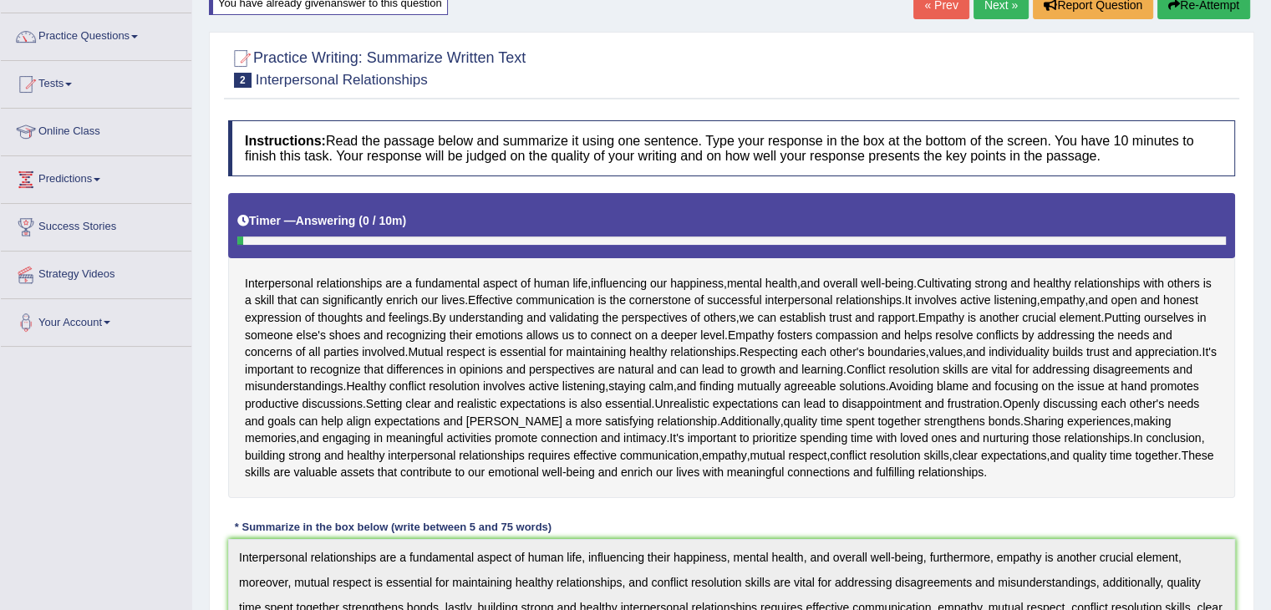
scroll to position [0, 0]
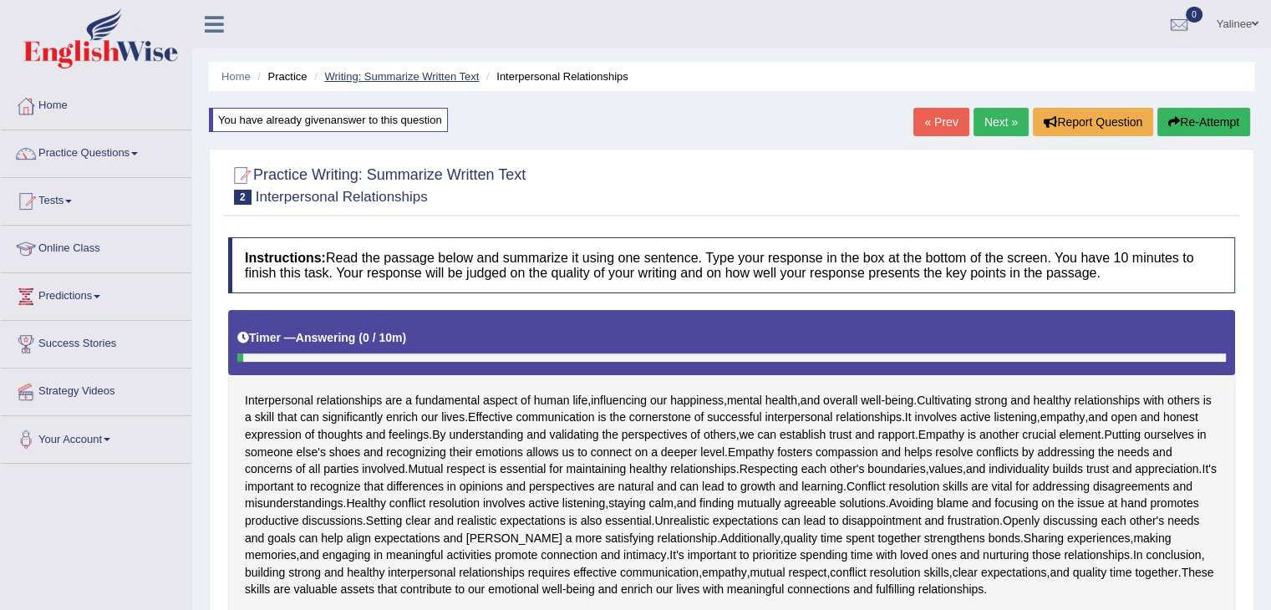
click at [406, 74] on link "Writing: Summarize Written Text" at bounding box center [401, 76] width 155 height 13
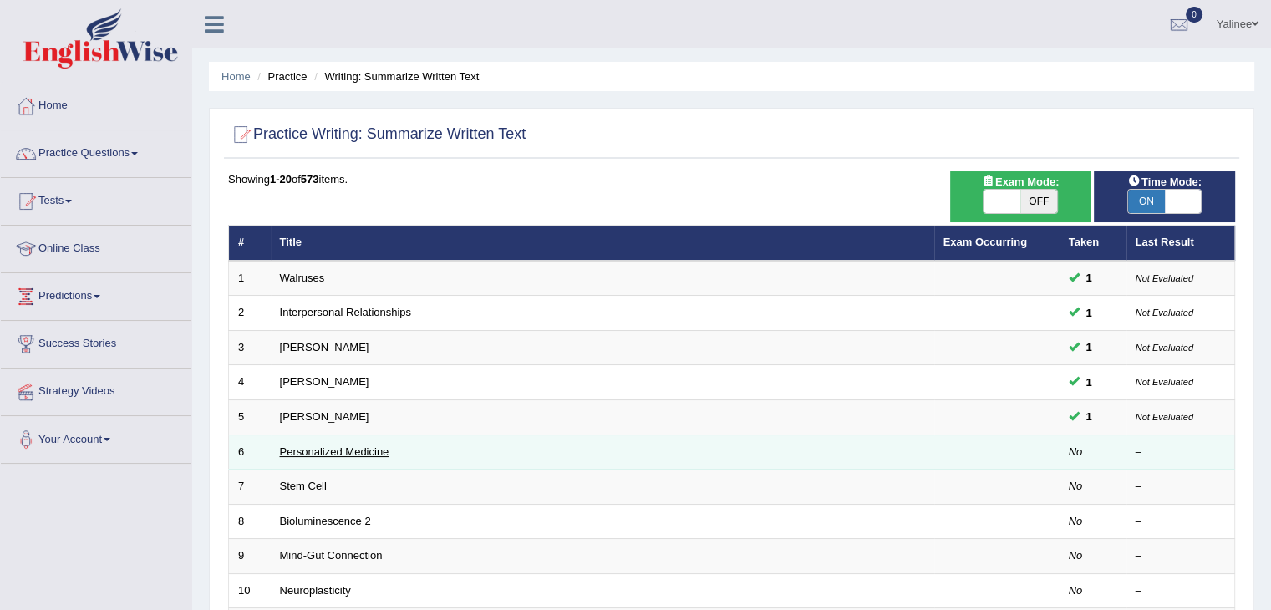
click at [346, 447] on link "Personalized Medicine" at bounding box center [334, 452] width 109 height 13
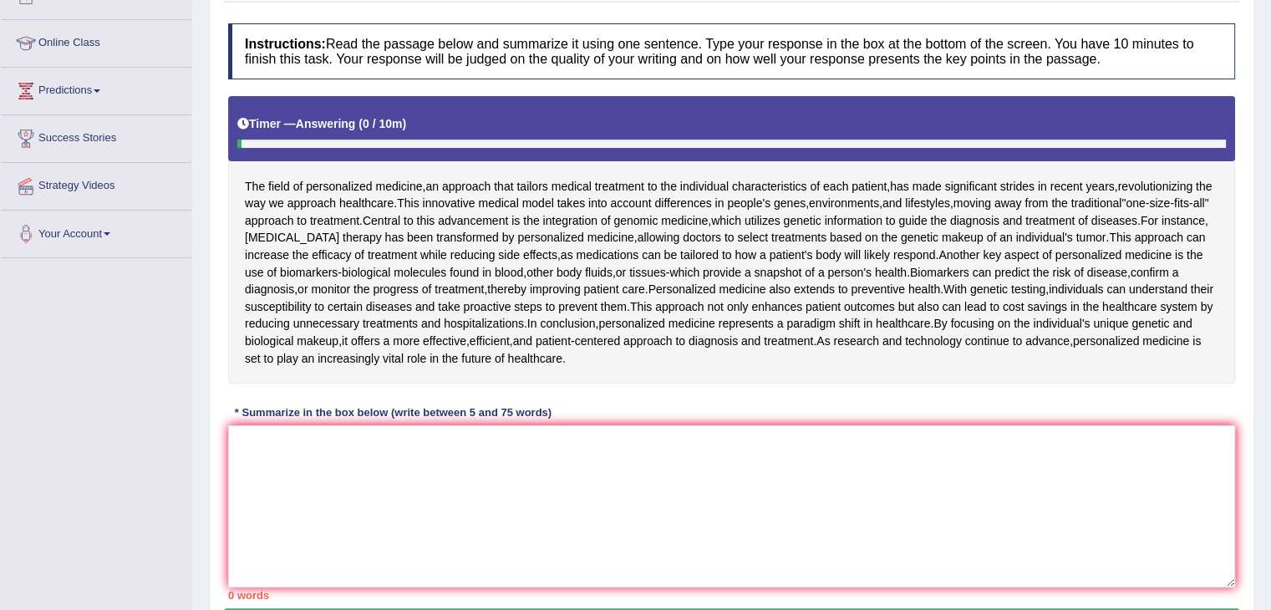
scroll to position [288, 0]
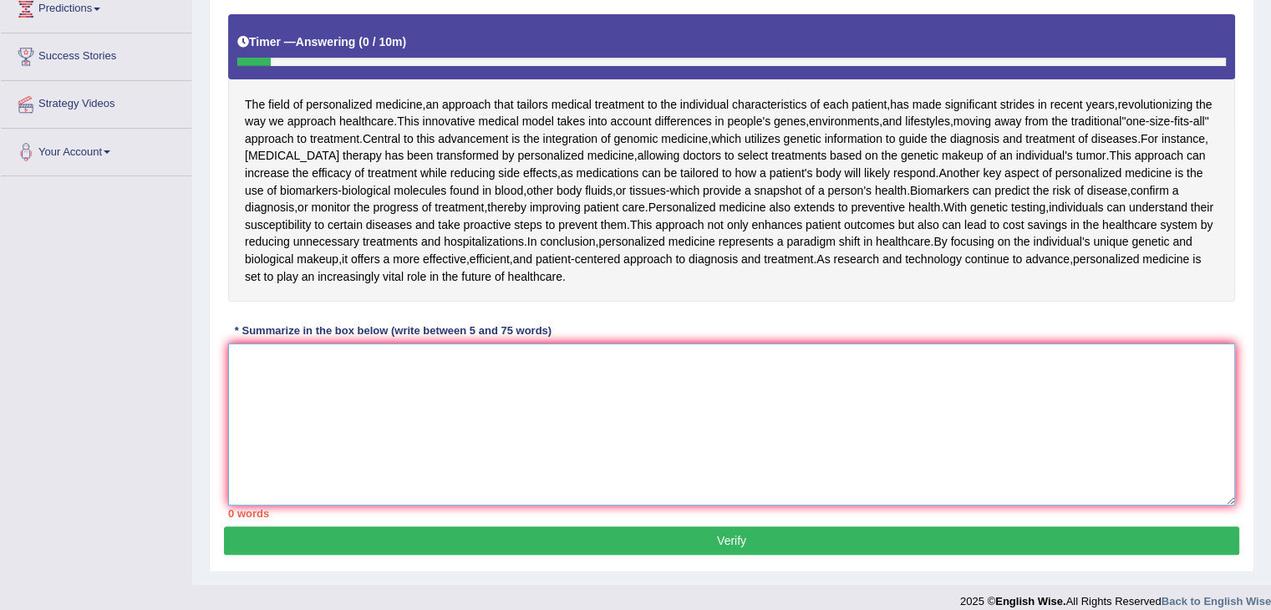
click at [348, 363] on textarea at bounding box center [731, 425] width 1007 height 162
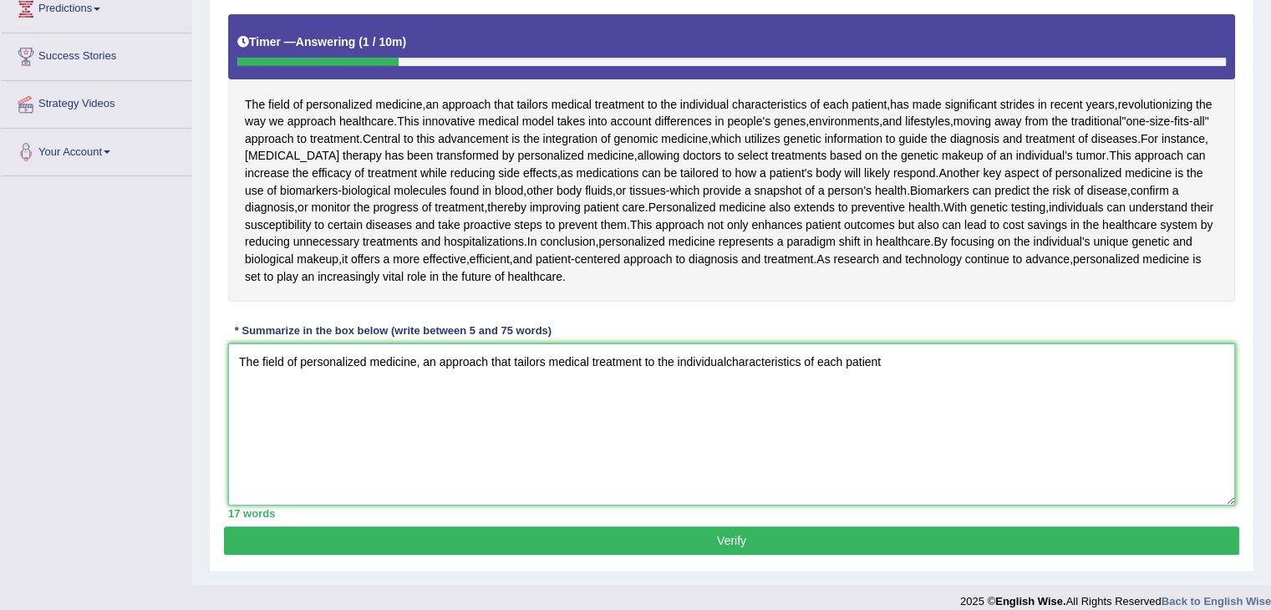
click at [729, 356] on textarea "The field of personalized medicine, an approach that tailors medical treatment …" at bounding box center [731, 425] width 1007 height 162
click at [889, 357] on textarea "The field of personalized medicine, an approach that tailors medical treatment …" at bounding box center [731, 425] width 1007 height 162
drag, startPoint x: 889, startPoint y: 360, endPoint x: 237, endPoint y: 410, distance: 654.7
click at [237, 410] on textarea "The field of personalized medicine, an approach that tailors medical treatment …" at bounding box center [731, 425] width 1007 height 162
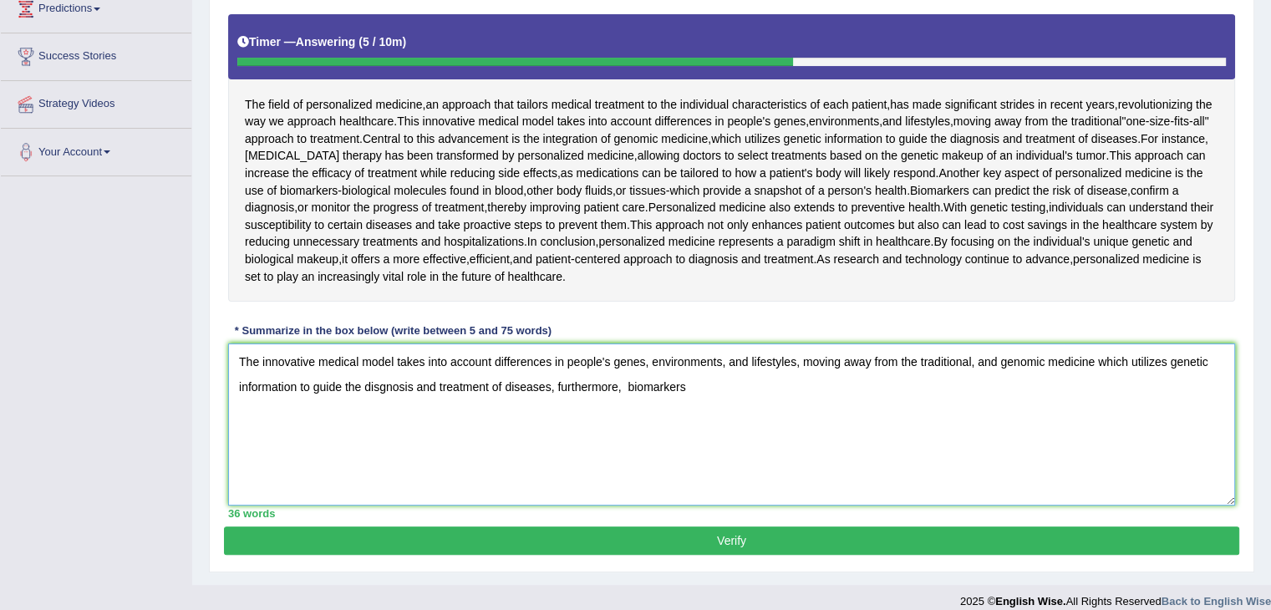
click at [629, 381] on textarea "The innovative medical model takes into account differences in people's genes, …" at bounding box center [731, 425] width 1007 height 162
click at [682, 384] on textarea "The innovative medical model takes into account differences in people's genes, …" at bounding box center [731, 425] width 1007 height 162
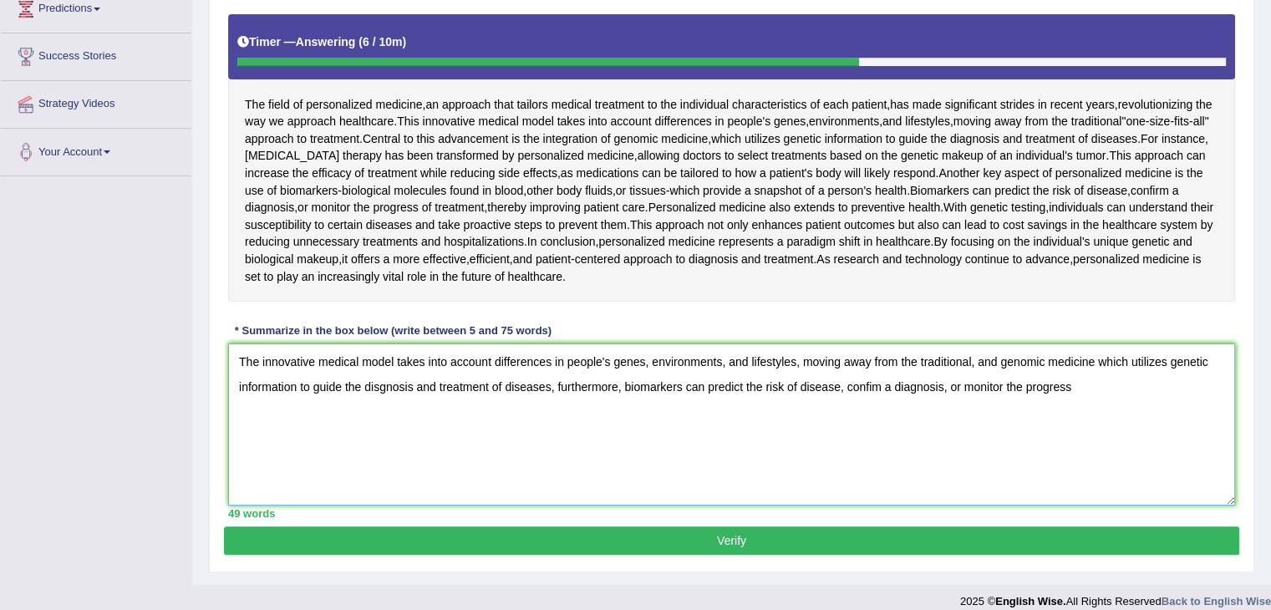
click at [995, 395] on textarea "The innovative medical model takes into account differences in people's genes, …" at bounding box center [731, 425] width 1007 height 162
click at [1077, 389] on textarea "The innovative medical model takes into account differences in people's genes, …" at bounding box center [731, 425] width 1007 height 162
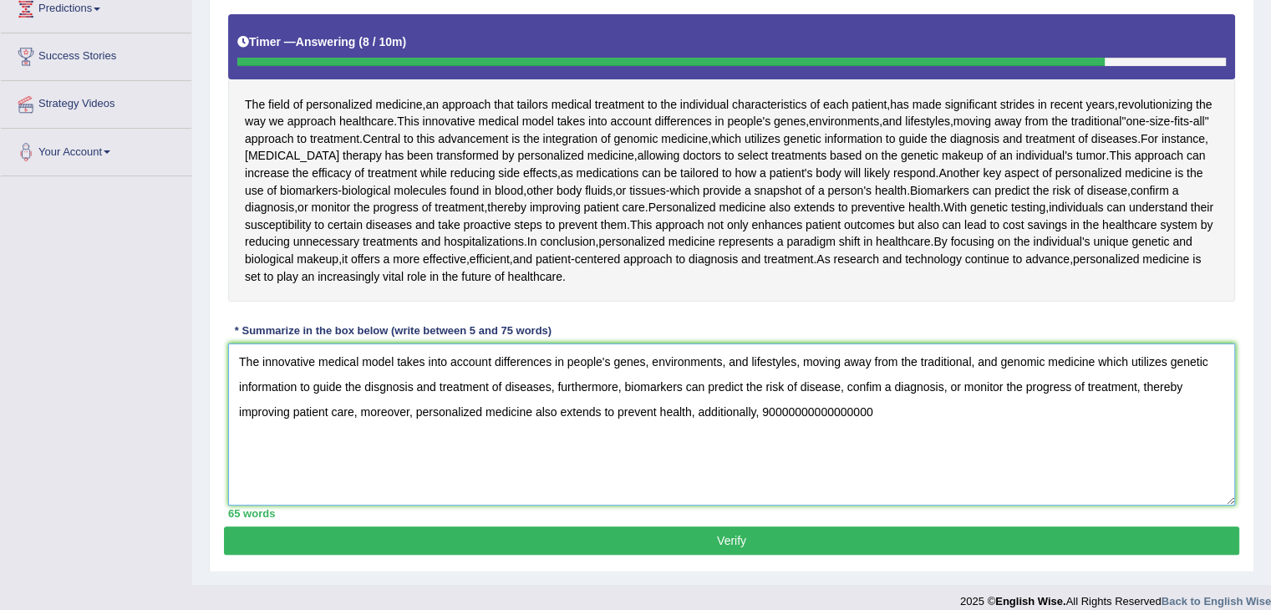
click at [535, 409] on textarea "The innovative medical model takes into account differences in people's genes, …" at bounding box center [731, 425] width 1007 height 162
drag, startPoint x: 908, startPoint y: 412, endPoint x: 1100, endPoint y: 420, distance: 192.4
click at [1100, 420] on textarea "The innovative medical model takes into account differences in people's genes, …" at bounding box center [731, 425] width 1007 height 162
type textarea "The innovative medical model takes into account differences in people's genes, …"
click at [696, 538] on button "Verify" at bounding box center [732, 541] width 1016 height 28
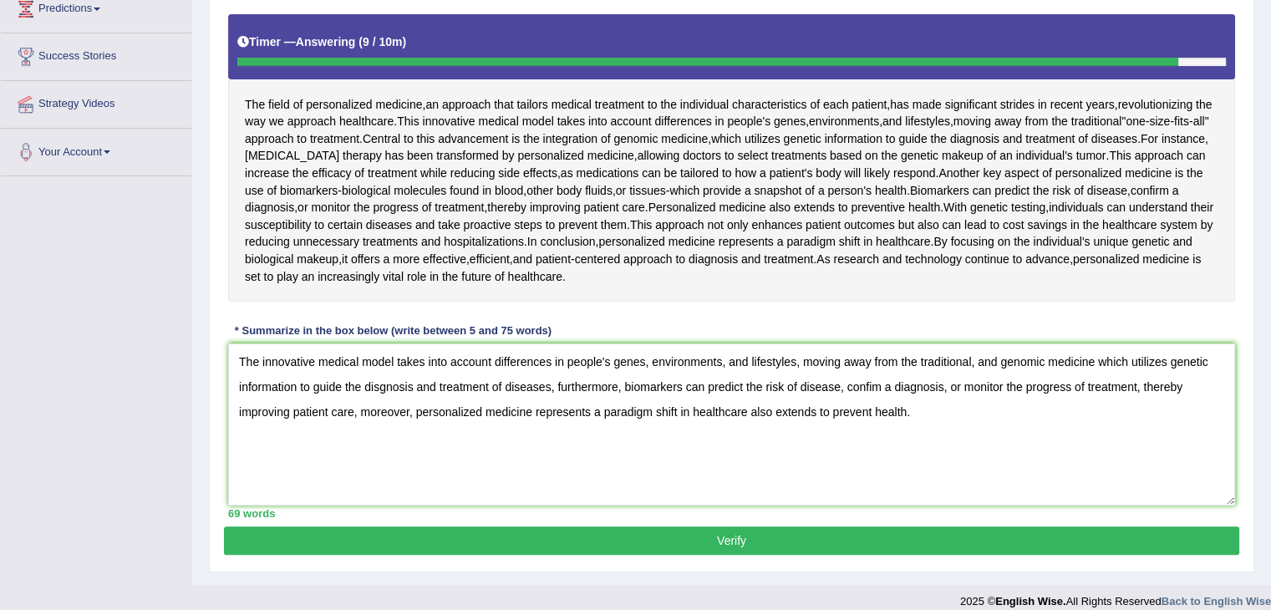
scroll to position [267, 0]
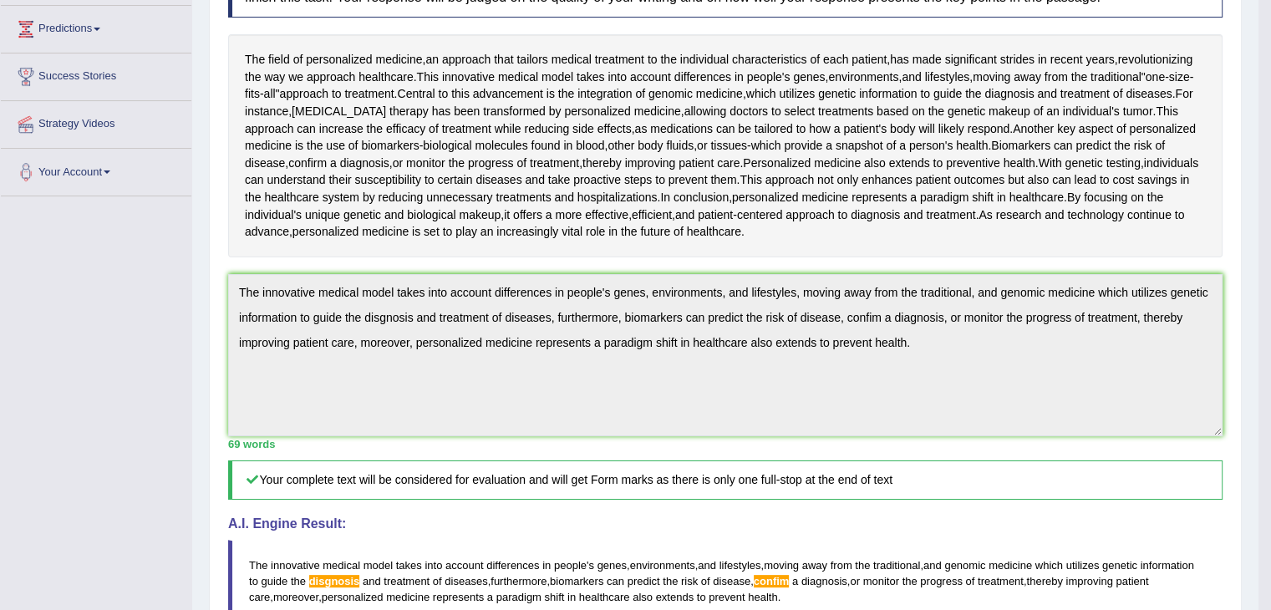
drag, startPoint x: 1283, startPoint y: 183, endPoint x: 1281, endPoint y: 276, distance: 92.8
click at [1270, 276] on html "Toggle navigation Home Practice Questions Speaking Practice Read Aloud Repeat S…" at bounding box center [635, 38] width 1271 height 610
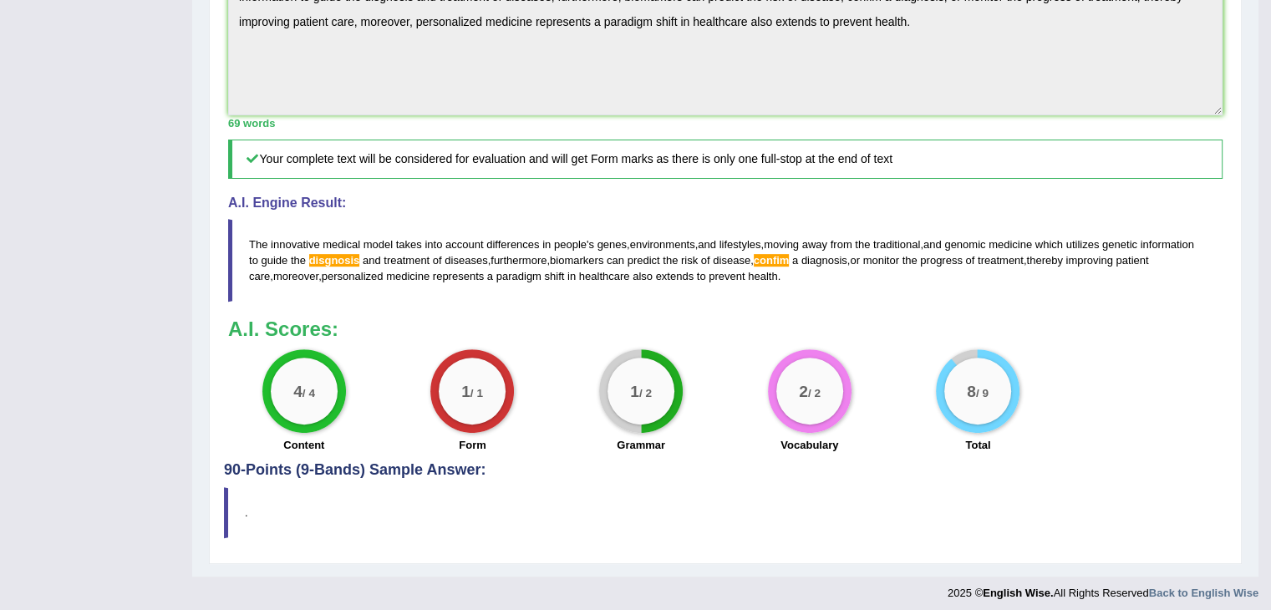
scroll to position [594, 0]
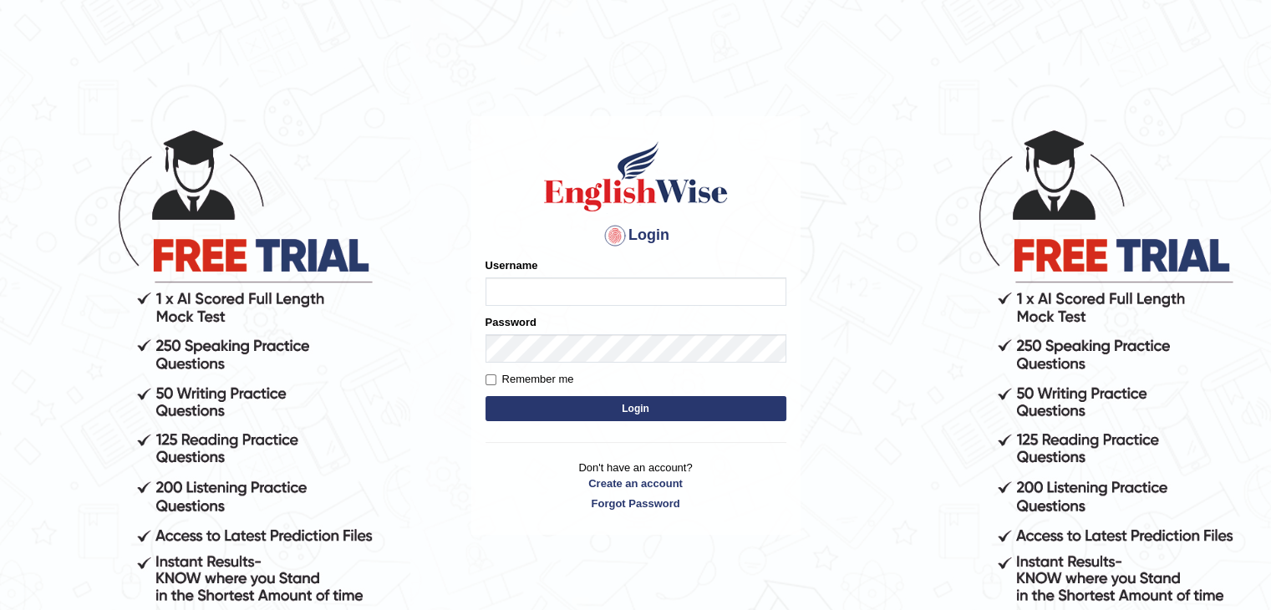
type input "yalineem"
click at [583, 408] on button "Login" at bounding box center [636, 408] width 301 height 25
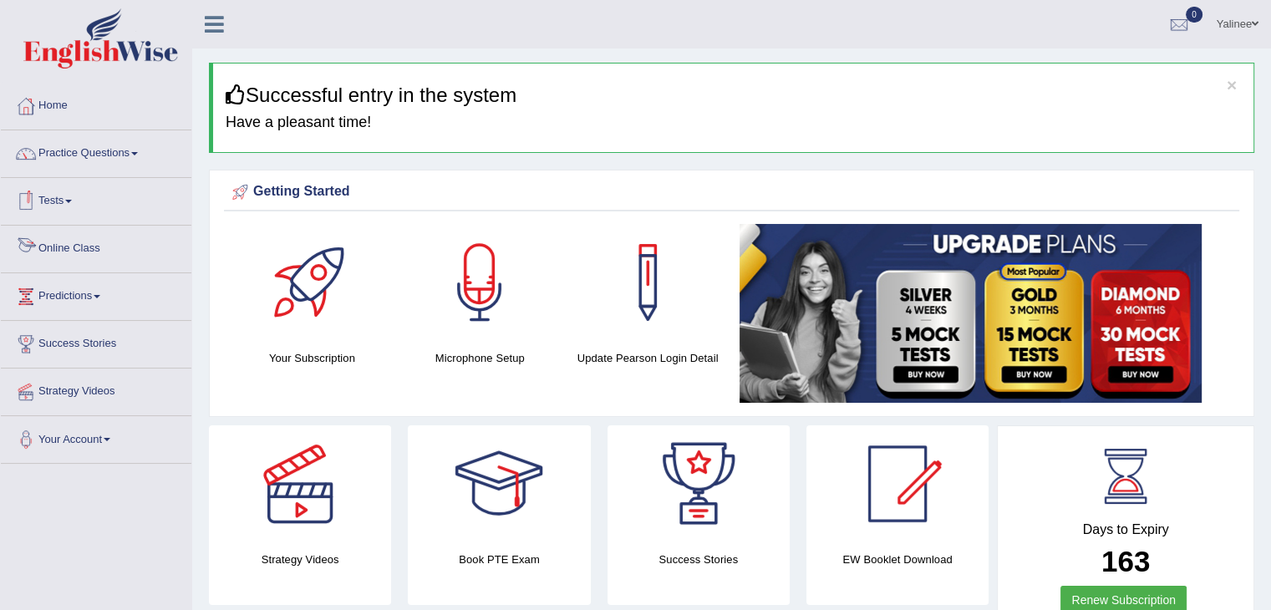
click at [95, 247] on link "Online Class" at bounding box center [96, 247] width 191 height 42
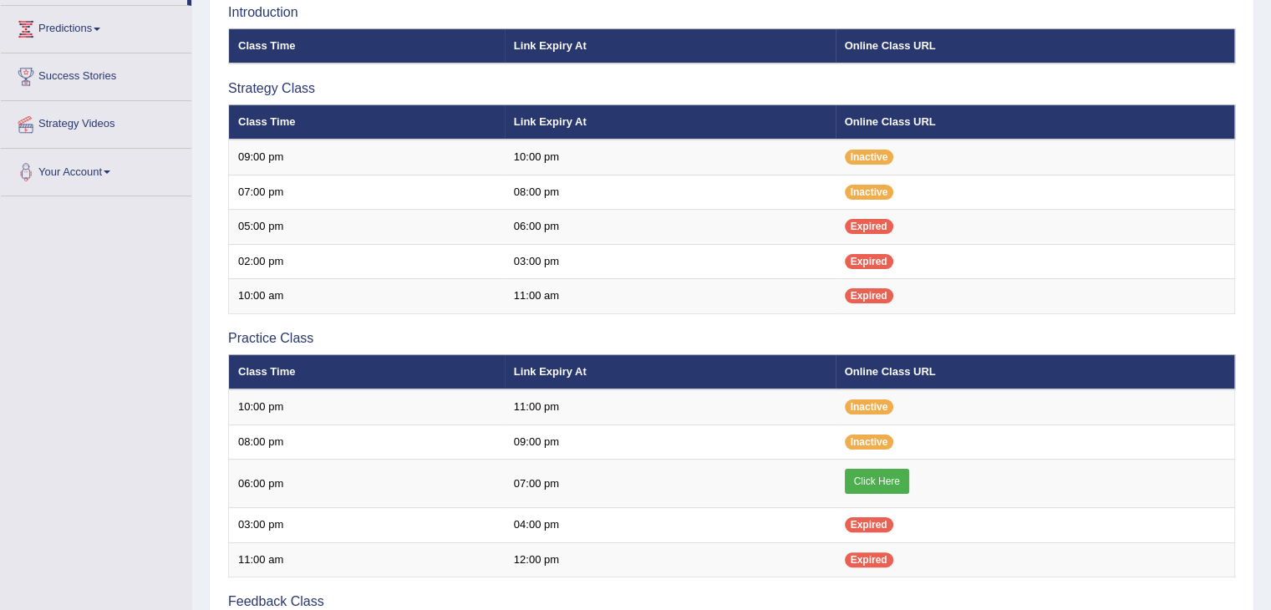
scroll to position [268, 0]
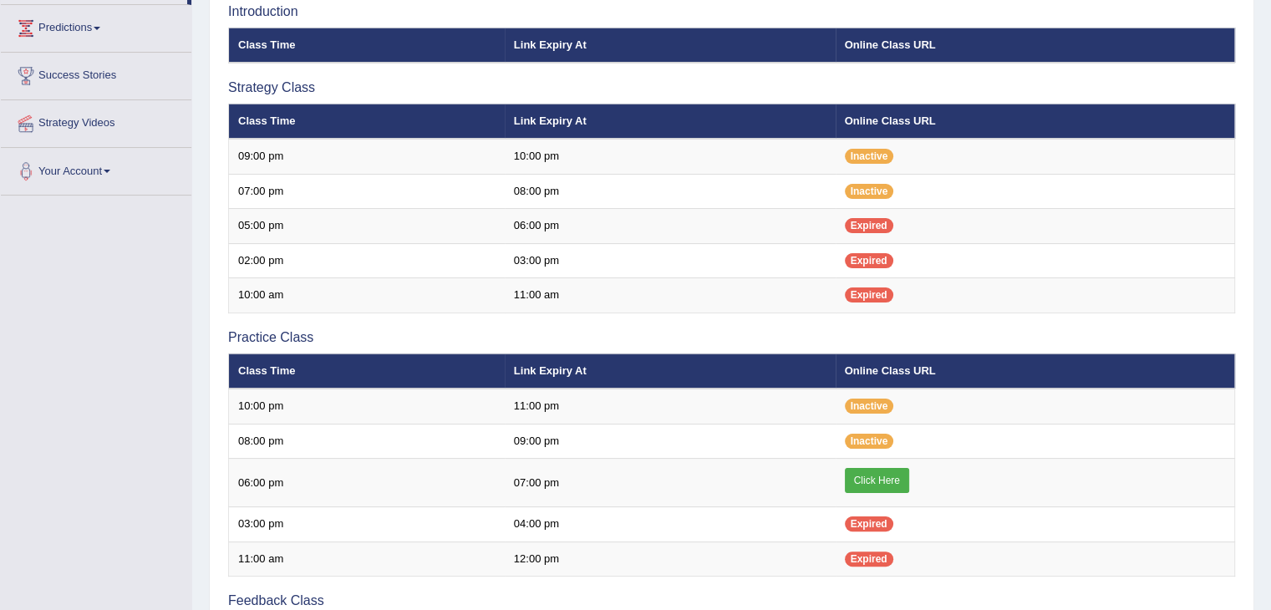
click at [887, 481] on link "Click Here" at bounding box center [877, 480] width 64 height 25
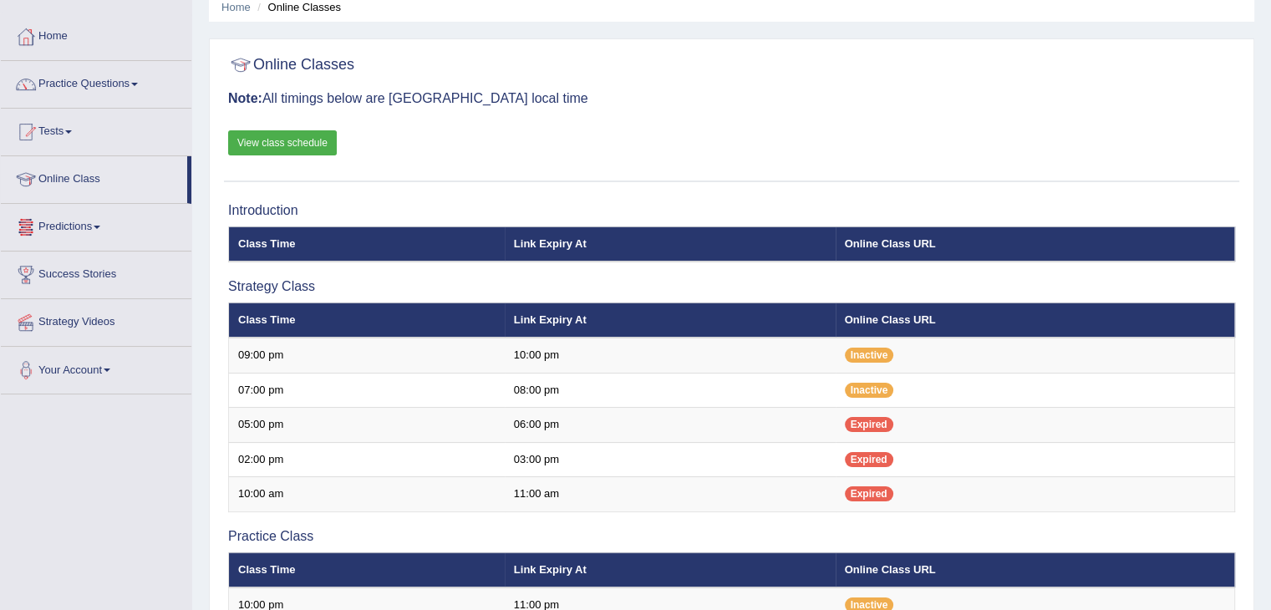
scroll to position [69, 0]
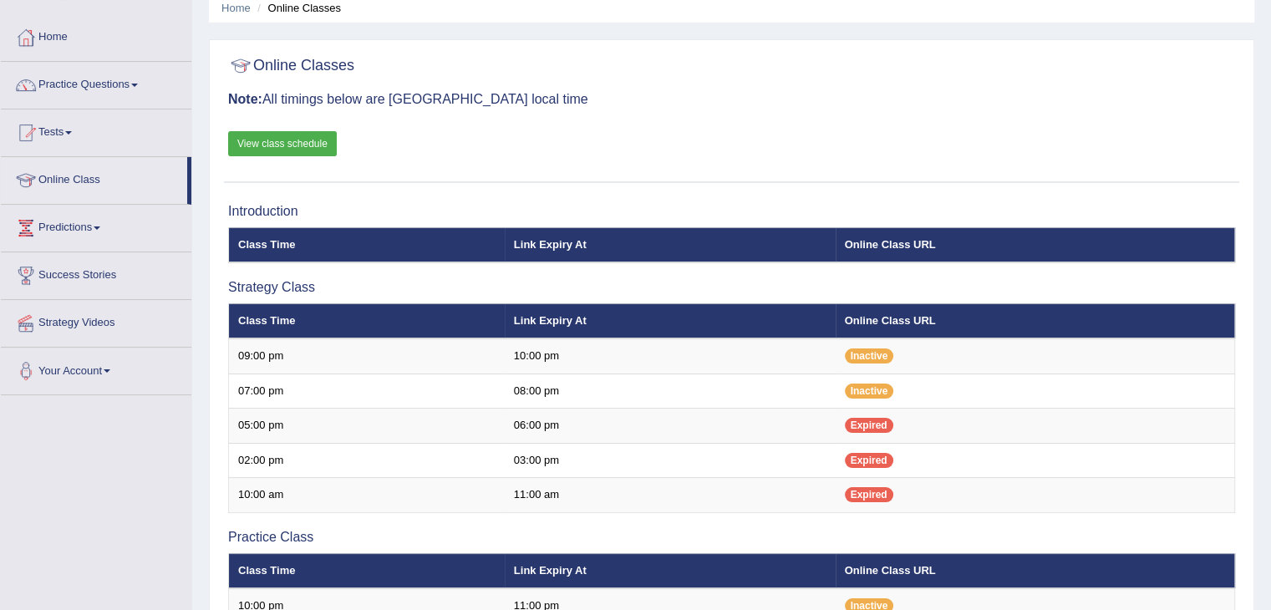
click at [118, 96] on link "Practice Questions" at bounding box center [96, 83] width 191 height 42
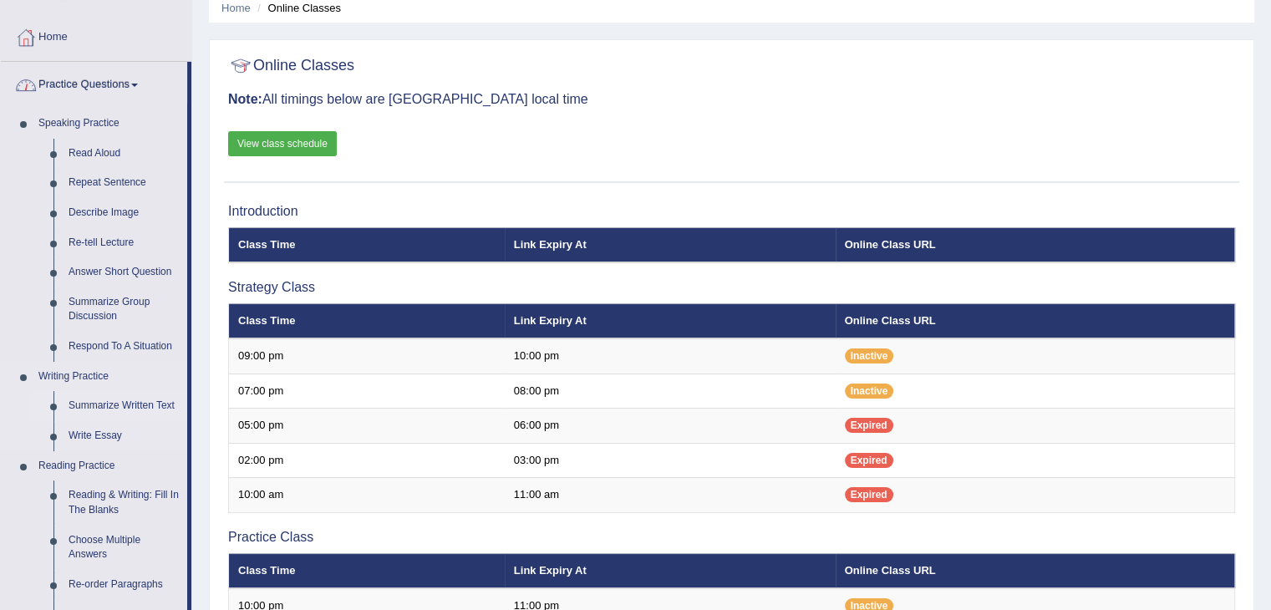
click at [135, 410] on link "Summarize Written Text" at bounding box center [124, 406] width 126 height 30
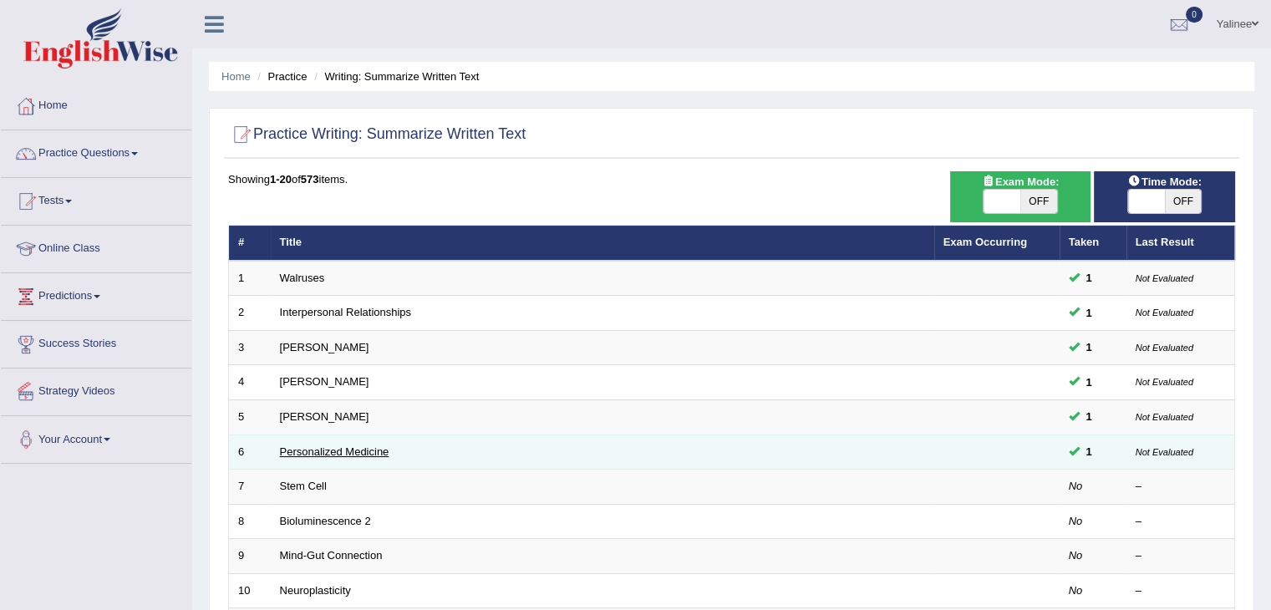
click at [328, 449] on link "Personalized Medicine" at bounding box center [334, 452] width 109 height 13
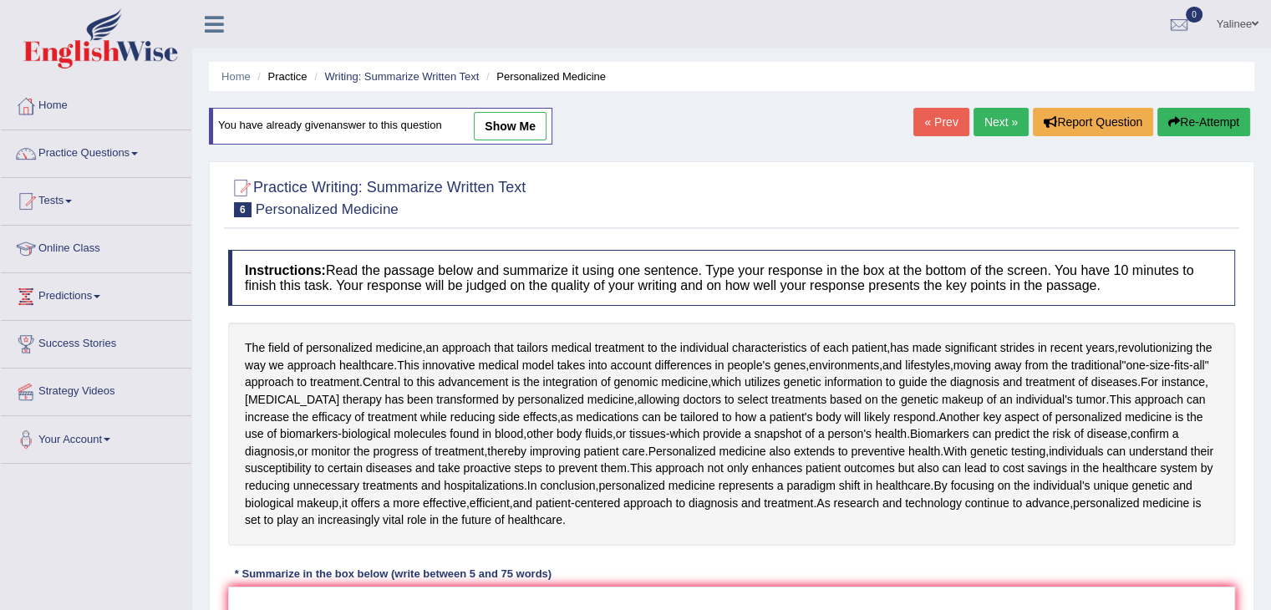
click at [496, 121] on link "show me" at bounding box center [510, 126] width 73 height 28
type textarea "The innovative medical model takes into account differences in people's genes, …"
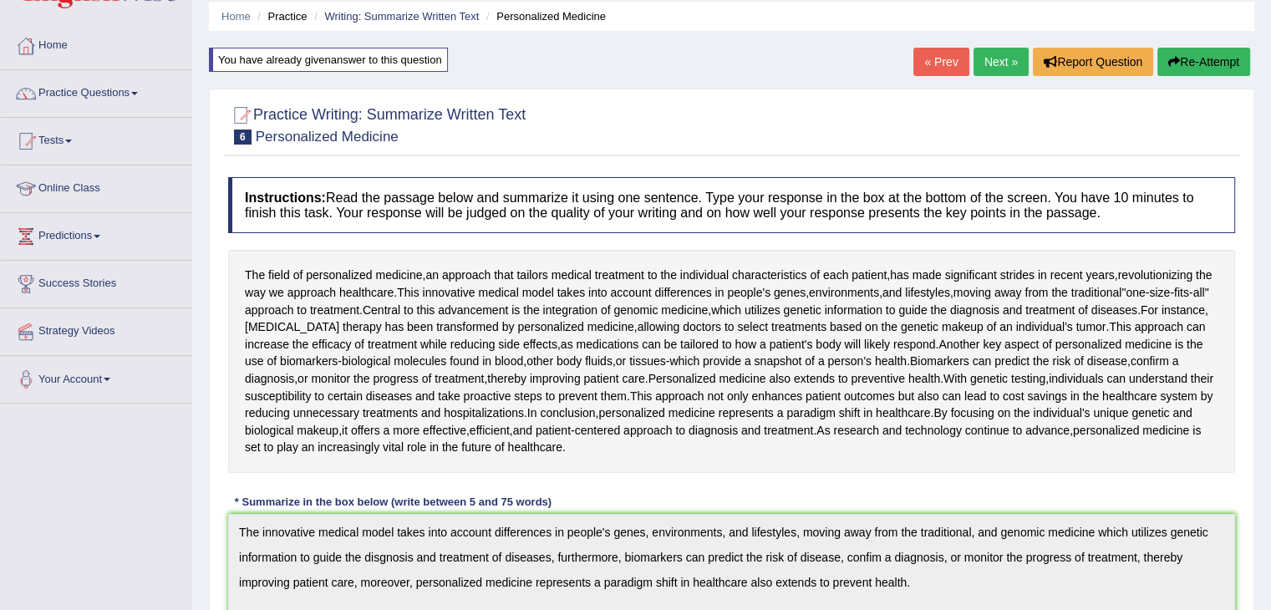
scroll to position [59, 0]
click at [1006, 63] on link "Next »" at bounding box center [1001, 62] width 55 height 28
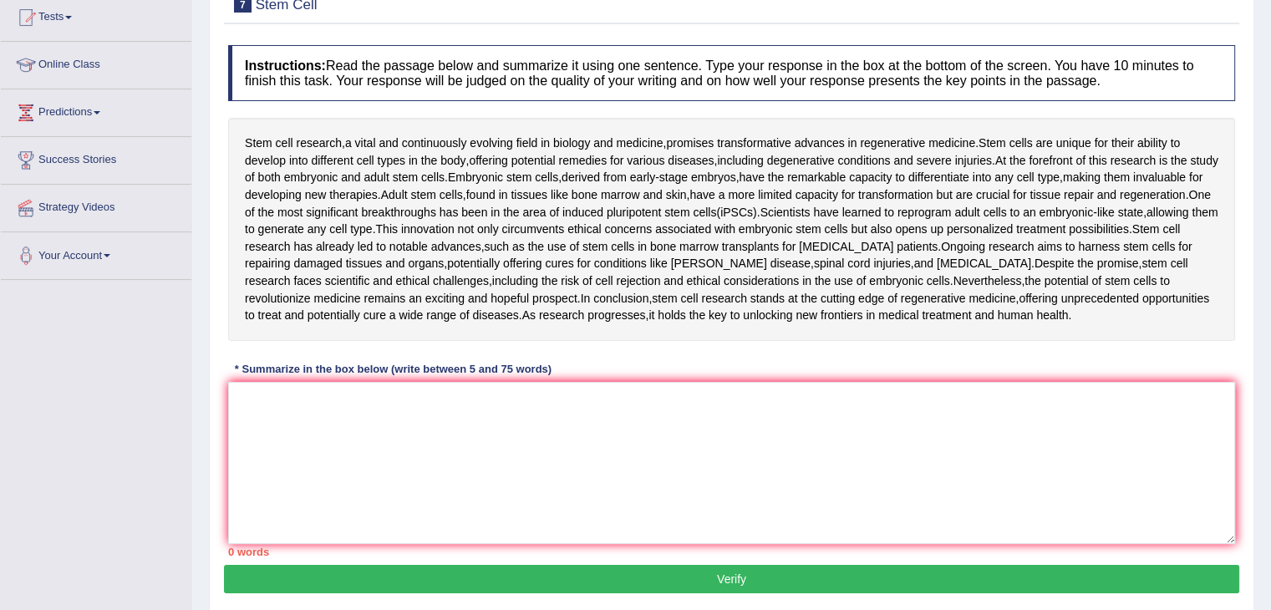
scroll to position [186, 0]
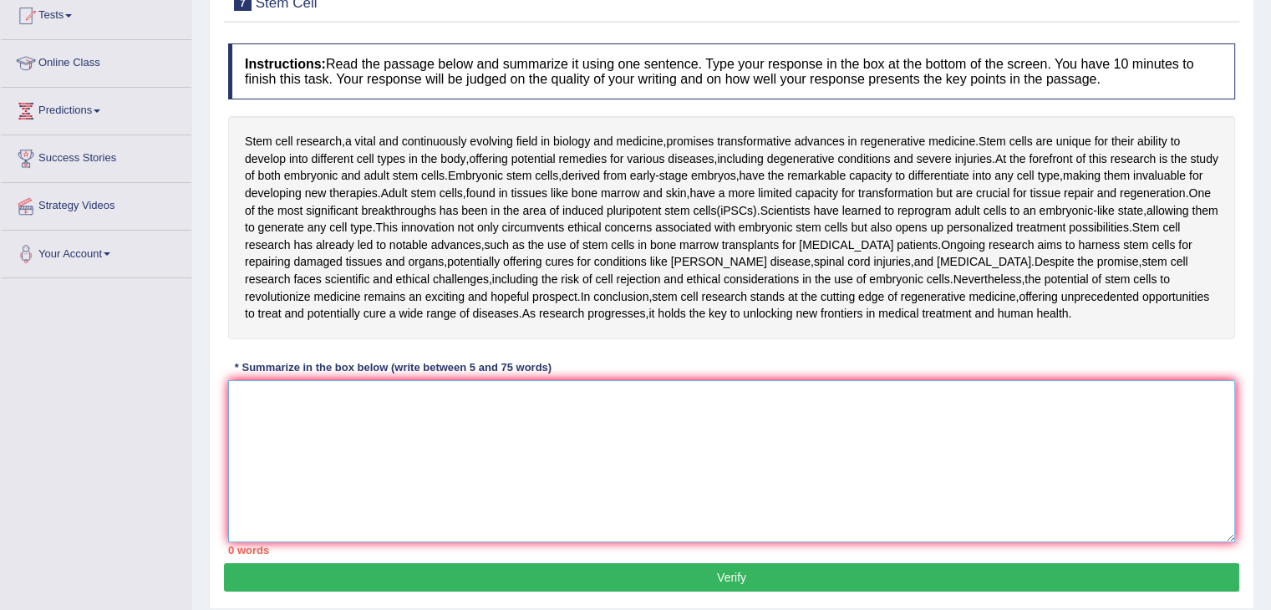
click at [528, 429] on textarea at bounding box center [731, 461] width 1007 height 162
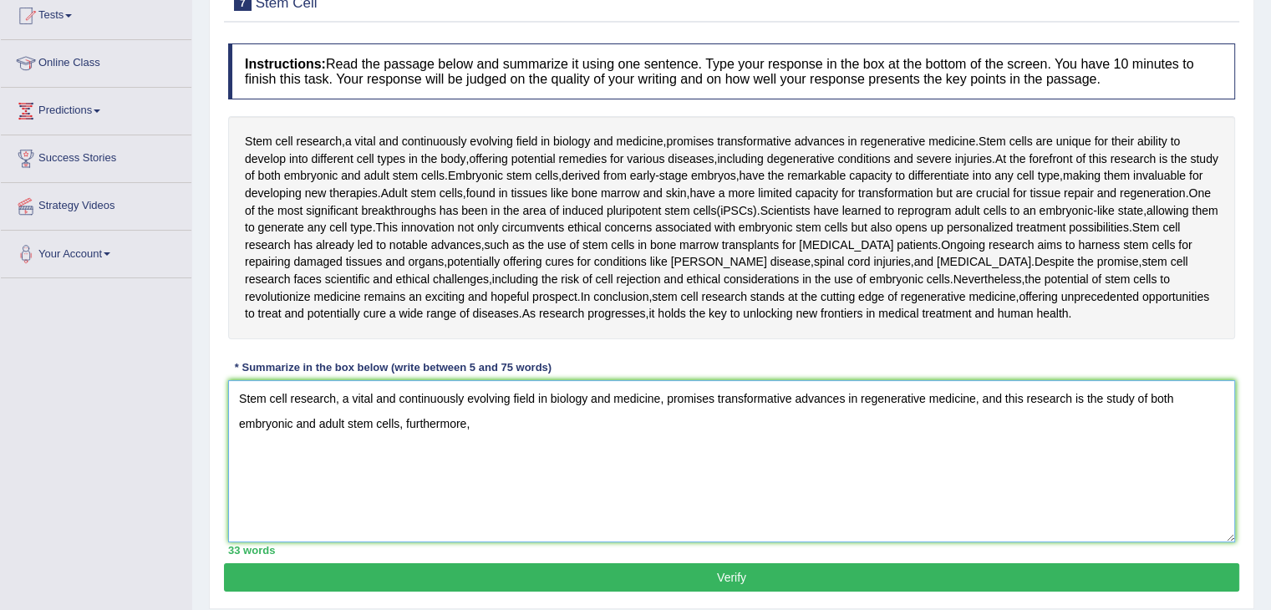
drag, startPoint x: 668, startPoint y: 400, endPoint x: 974, endPoint y: 391, distance: 306.0
click at [974, 391] on textarea "Stem cell research, a vital and continuously evolving field in biology and medi…" at bounding box center [731, 461] width 1007 height 162
click at [1097, 400] on textarea "Stem cell research, a vital and continuously evolving field in biology and medi…" at bounding box center [731, 461] width 1007 height 162
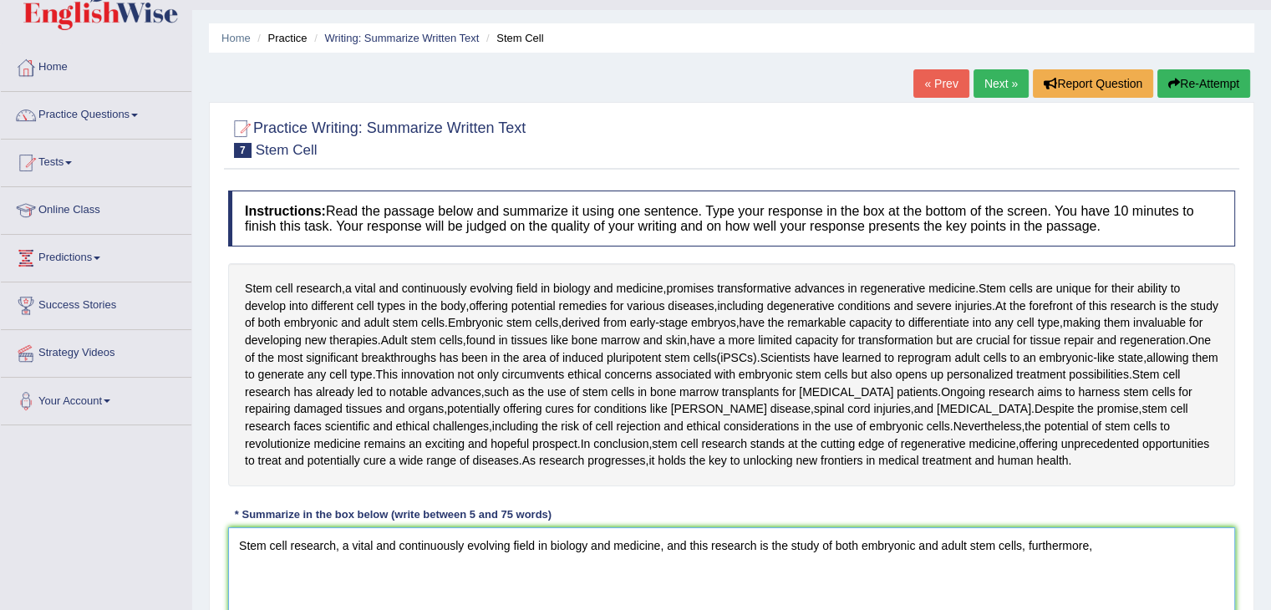
scroll to position [41, 0]
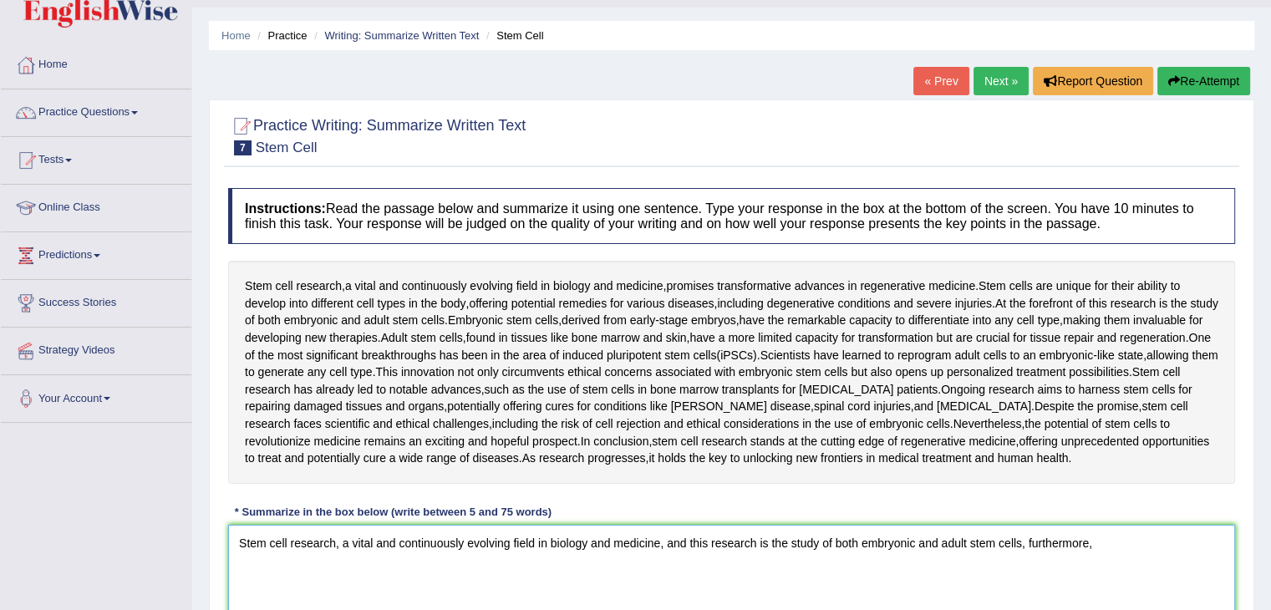
type textarea "Stem cell research, a vital and continuously evolving field in biology and medi…"
click at [114, 111] on link "Practice Questions" at bounding box center [96, 110] width 191 height 42
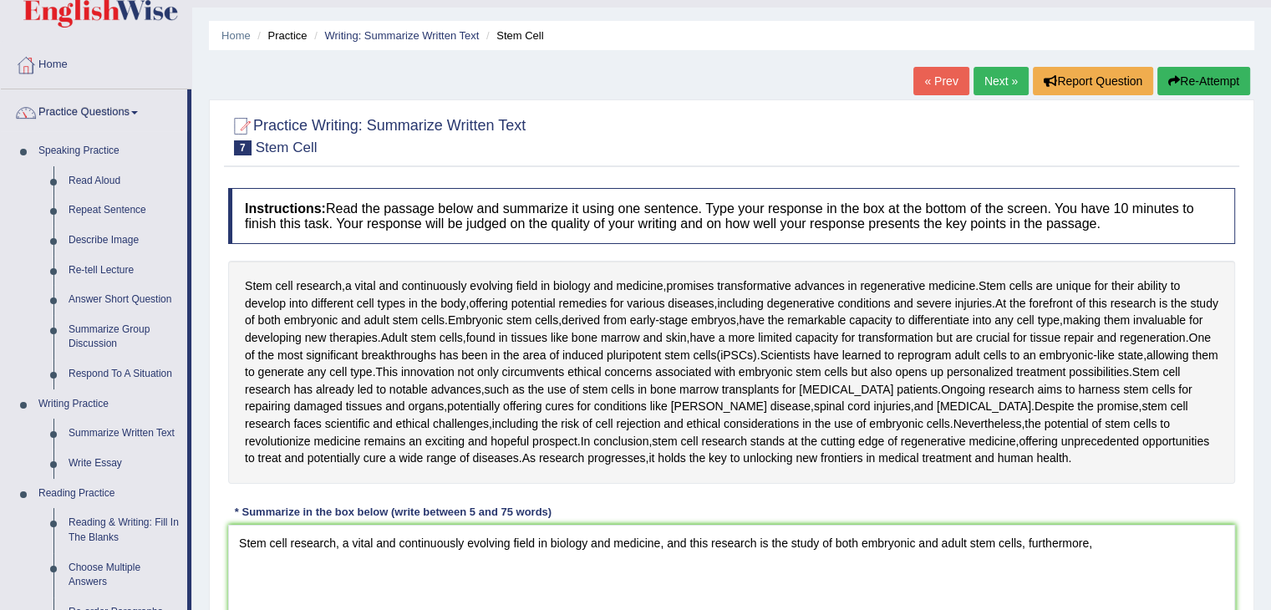
click at [122, 110] on link "Practice Questions" at bounding box center [94, 110] width 186 height 42
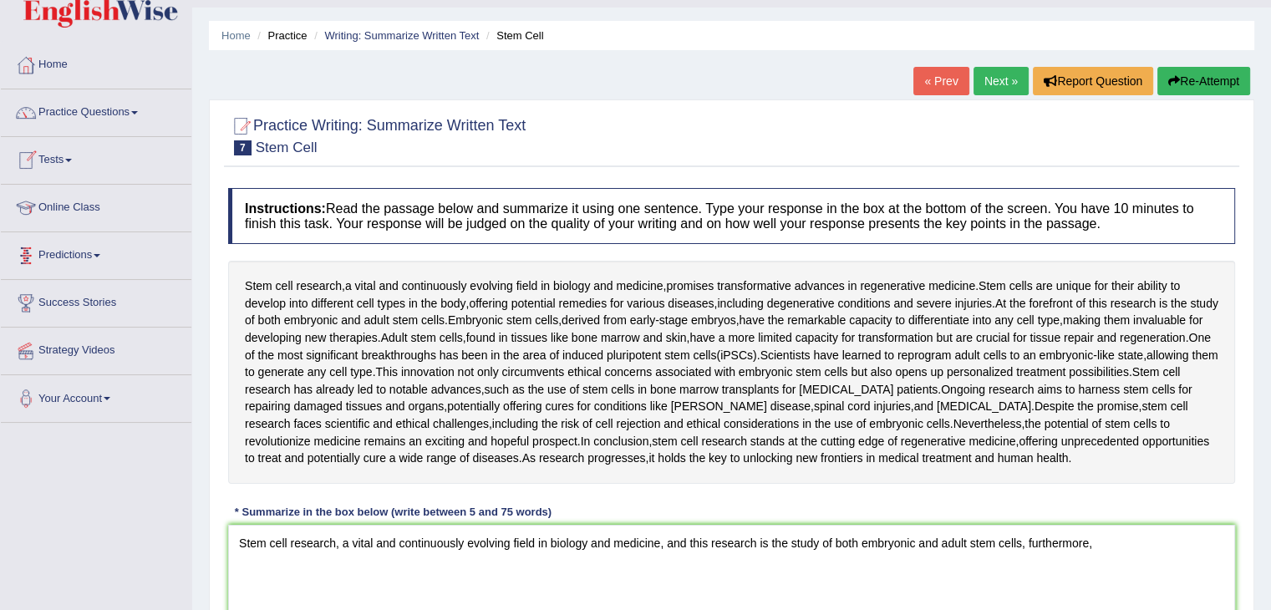
click at [70, 212] on link "Online Class" at bounding box center [96, 206] width 191 height 42
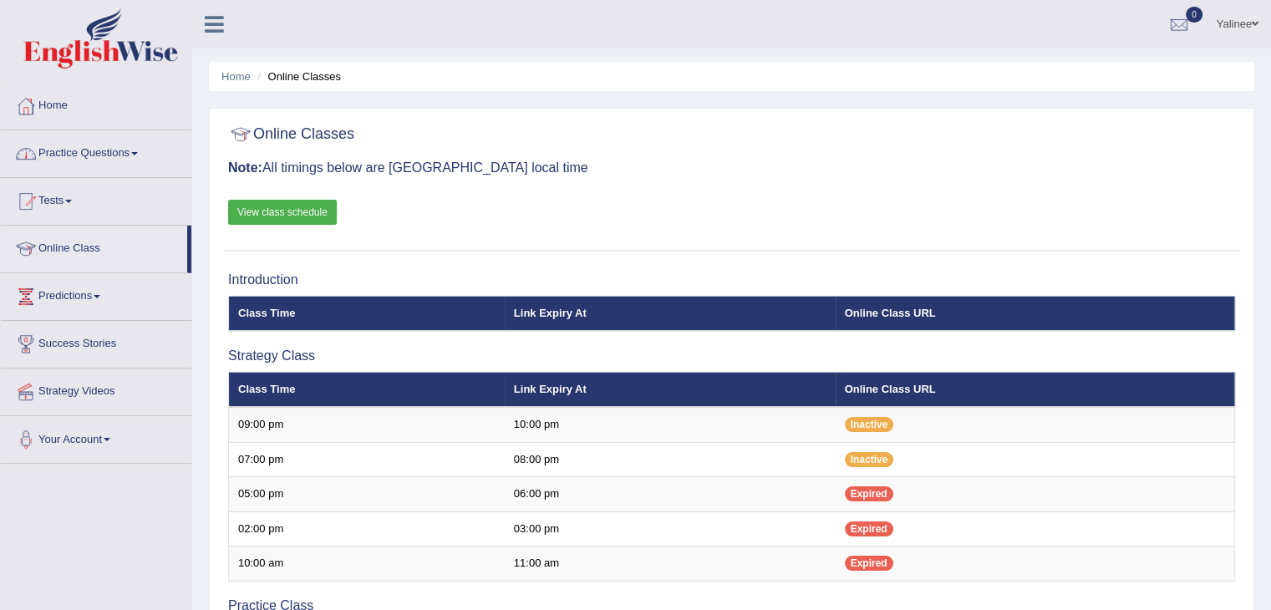
click at [282, 207] on link "View class schedule" at bounding box center [282, 212] width 109 height 25
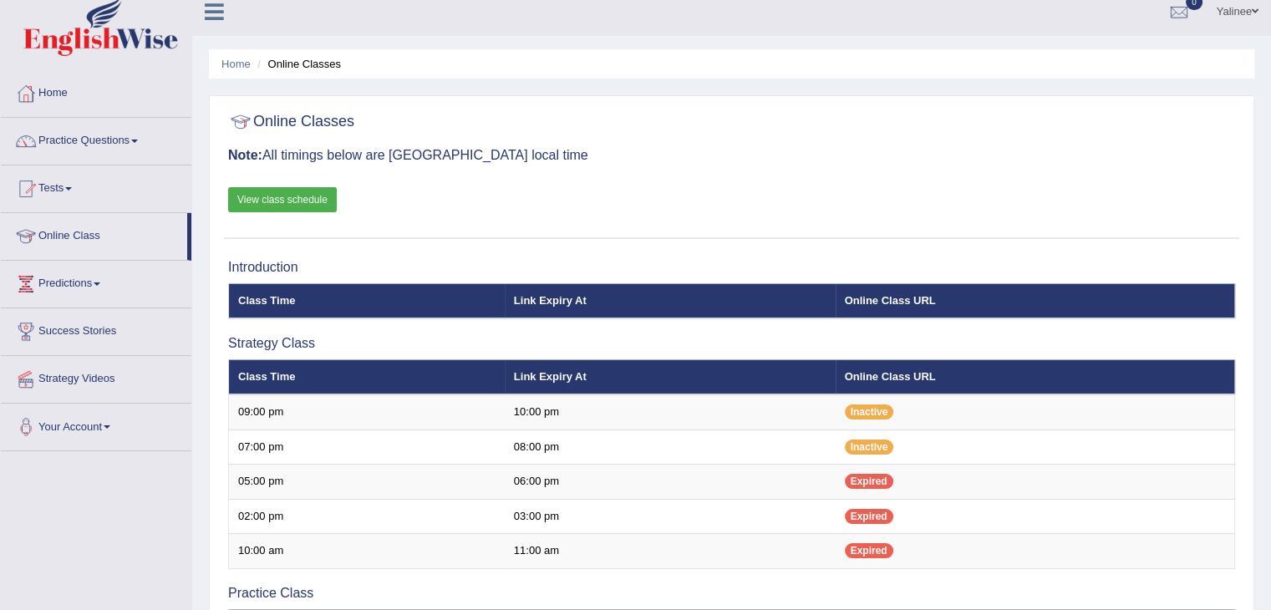
scroll to position [13, 0]
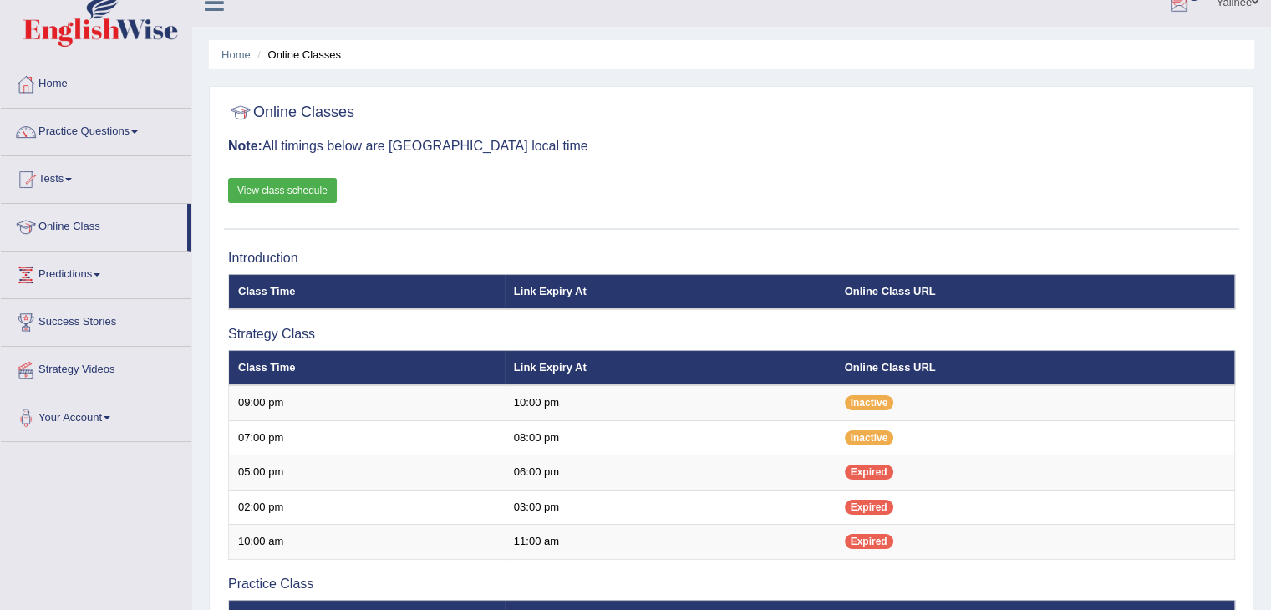
scroll to position [33, 0]
